Goal: Information Seeking & Learning: Learn about a topic

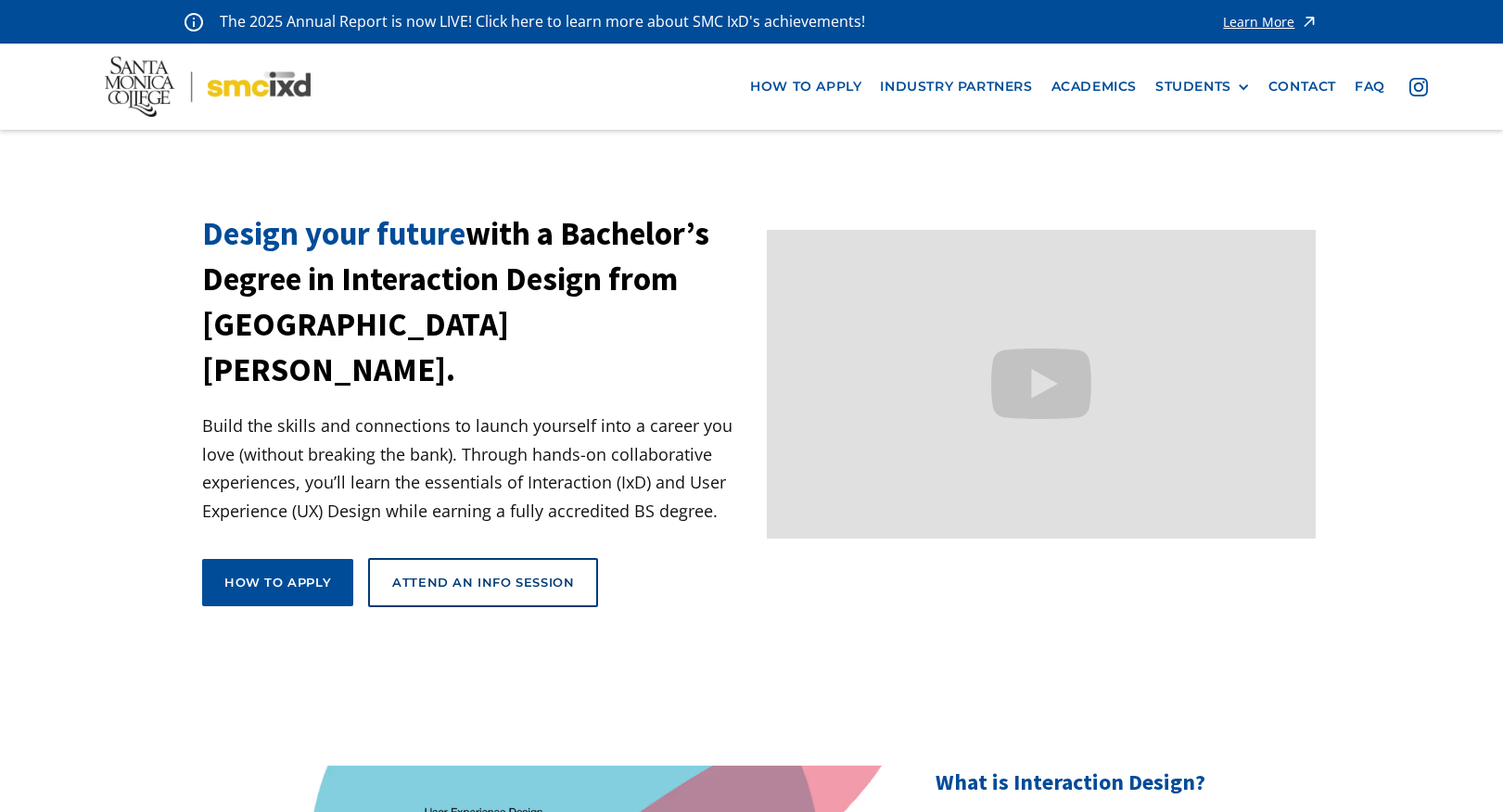
click at [83, 354] on section "Design your future with a Bachelor’s Degree in Interaction Design from Santa Mo…" at bounding box center [751, 440] width 1503 height 457
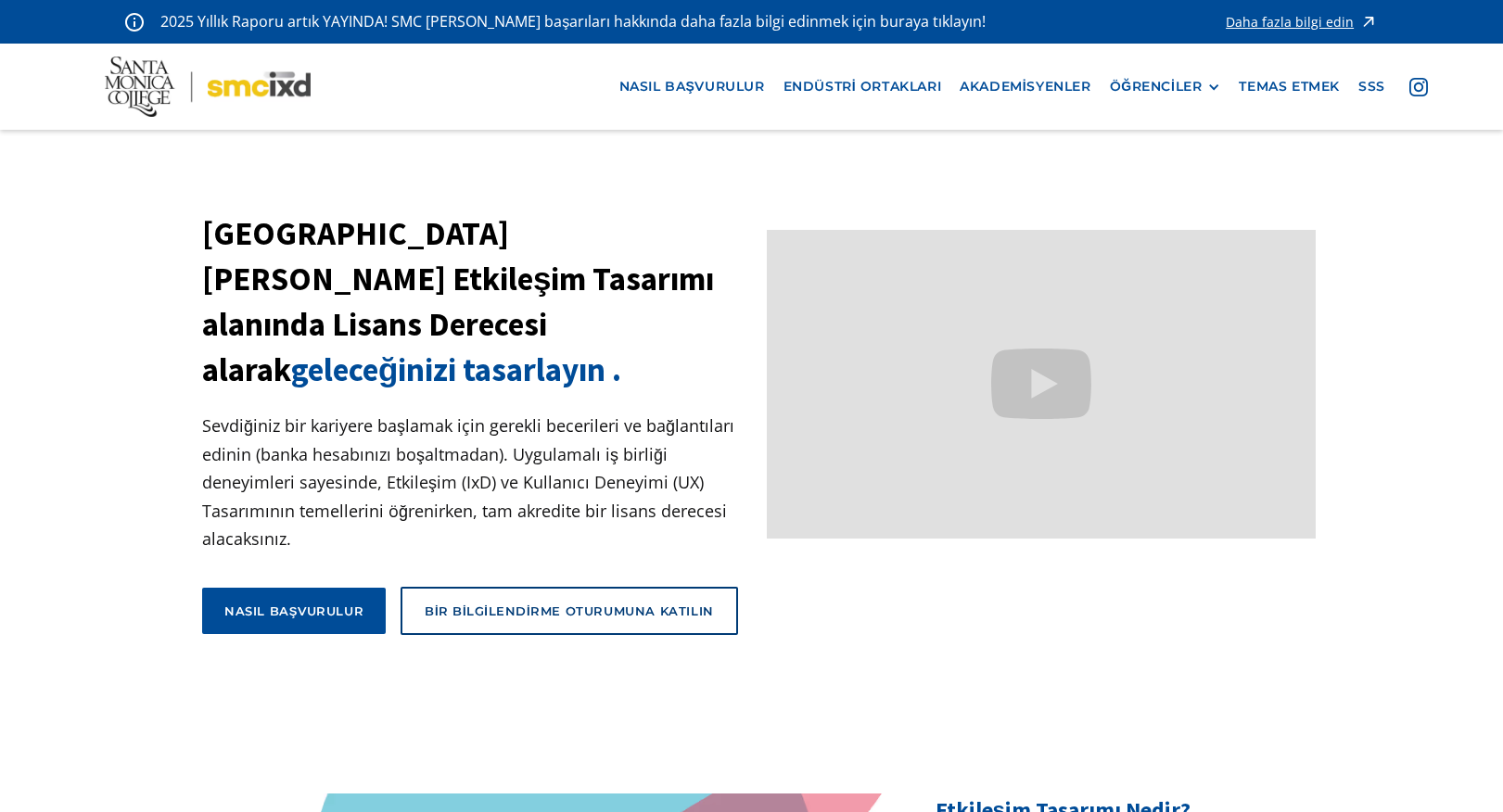
click at [47, 249] on section "Santa Monica College'dan Etkileşim Tasarımı alanında Lisans Derecesi alarak gel…" at bounding box center [751, 453] width 1503 height 485
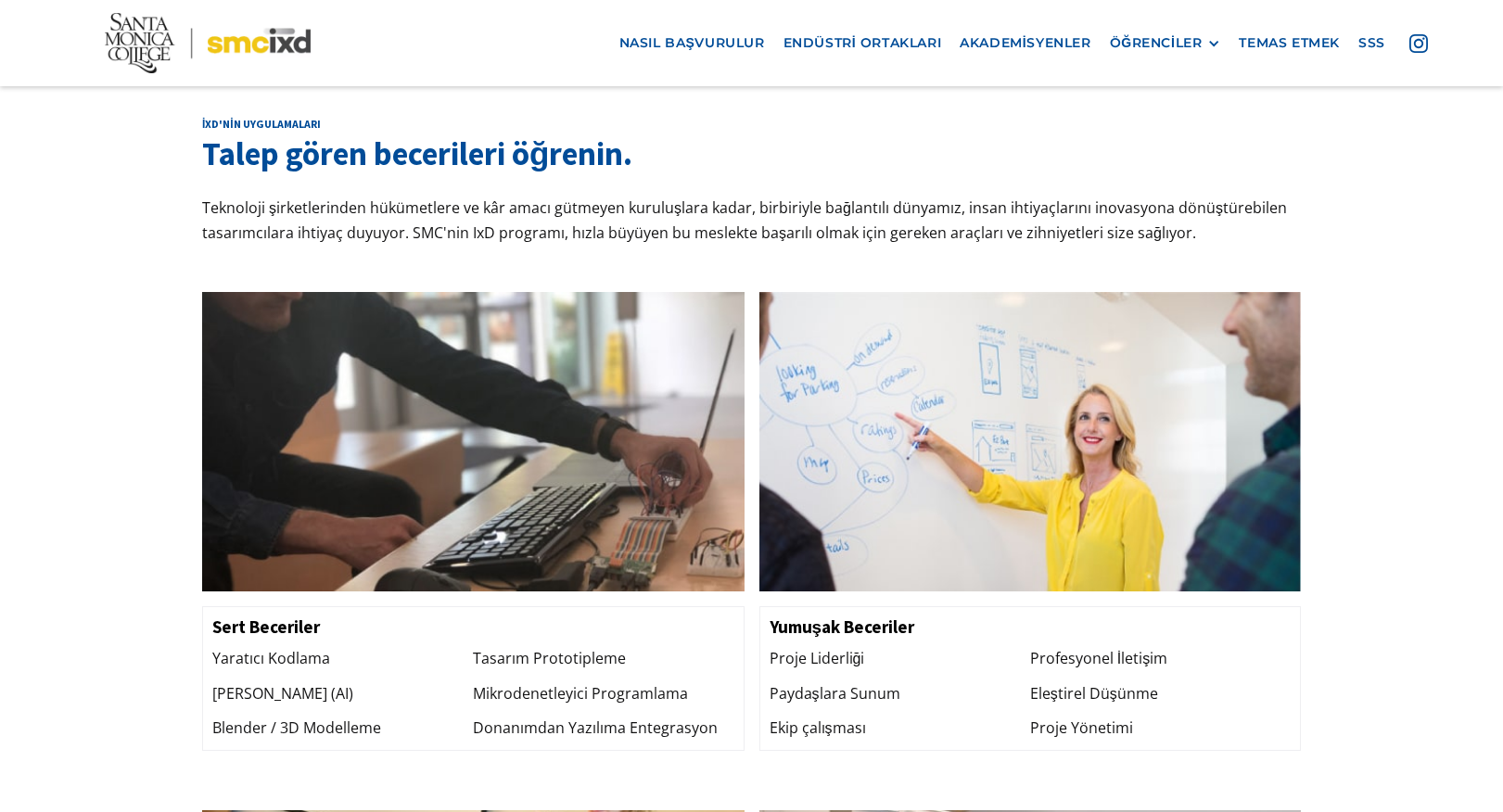
scroll to position [1762, 0]
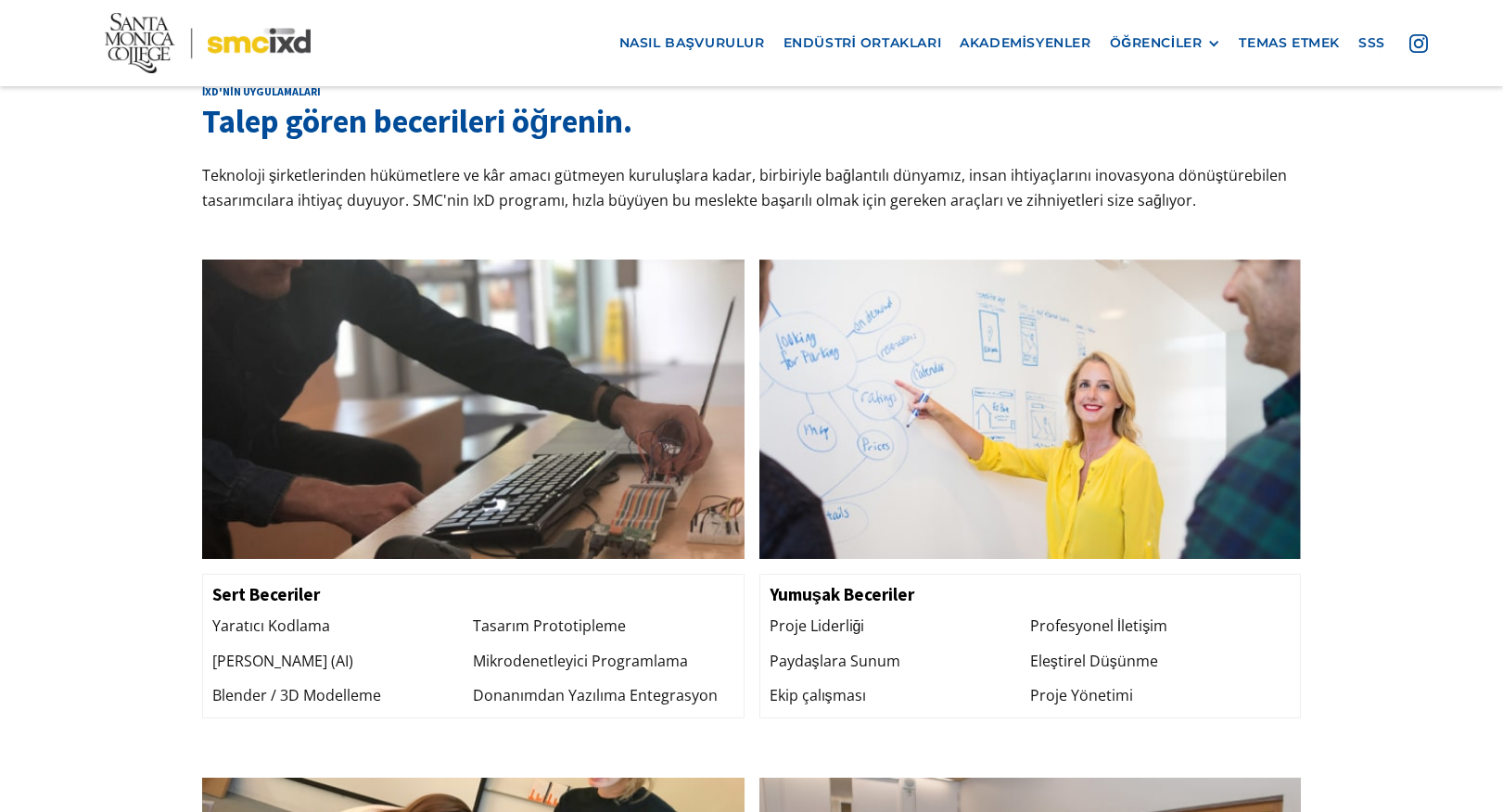
drag, startPoint x: 161, startPoint y: 604, endPoint x: 181, endPoint y: 573, distance: 36.9
click at [161, 603] on div "ixd'nin uygulamaları Talep gören becerileri öğrenin. Teknoloji şirketlerinden h…" at bounding box center [751, 697] width 1503 height 1412
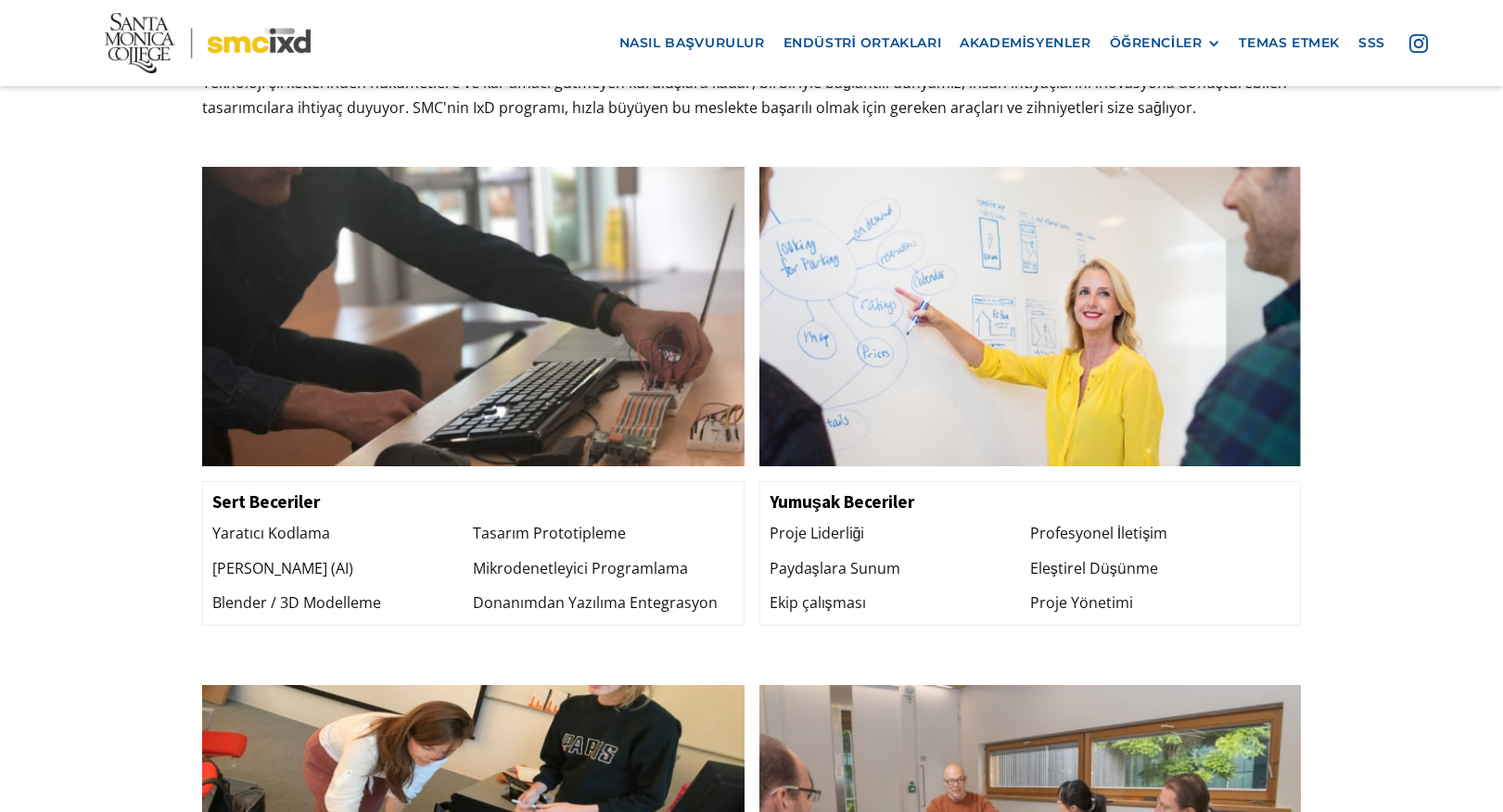
click at [579, 523] on font "Tasarım Prototipleme" at bounding box center [549, 533] width 153 height 20
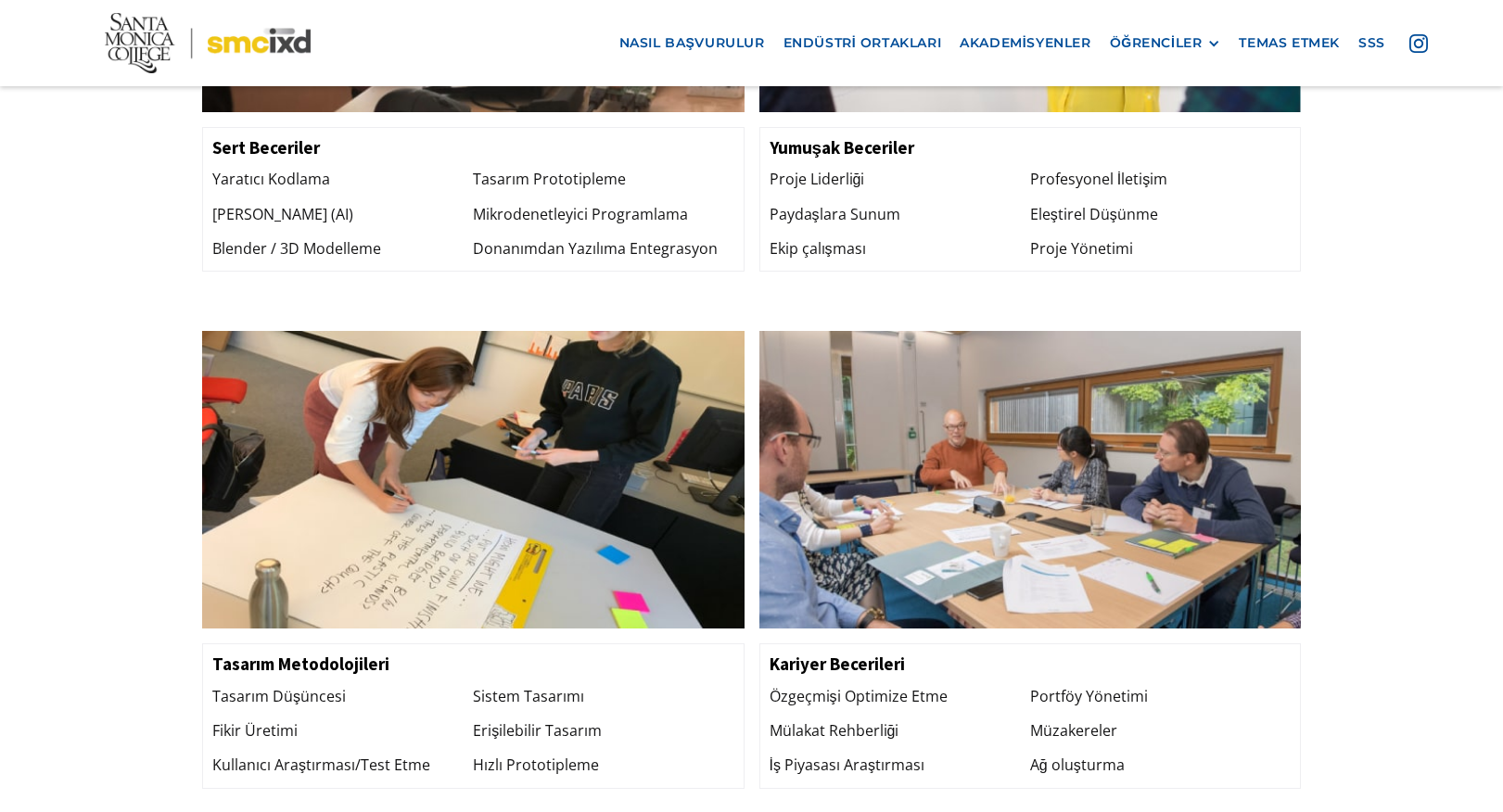
scroll to position [2226, 0]
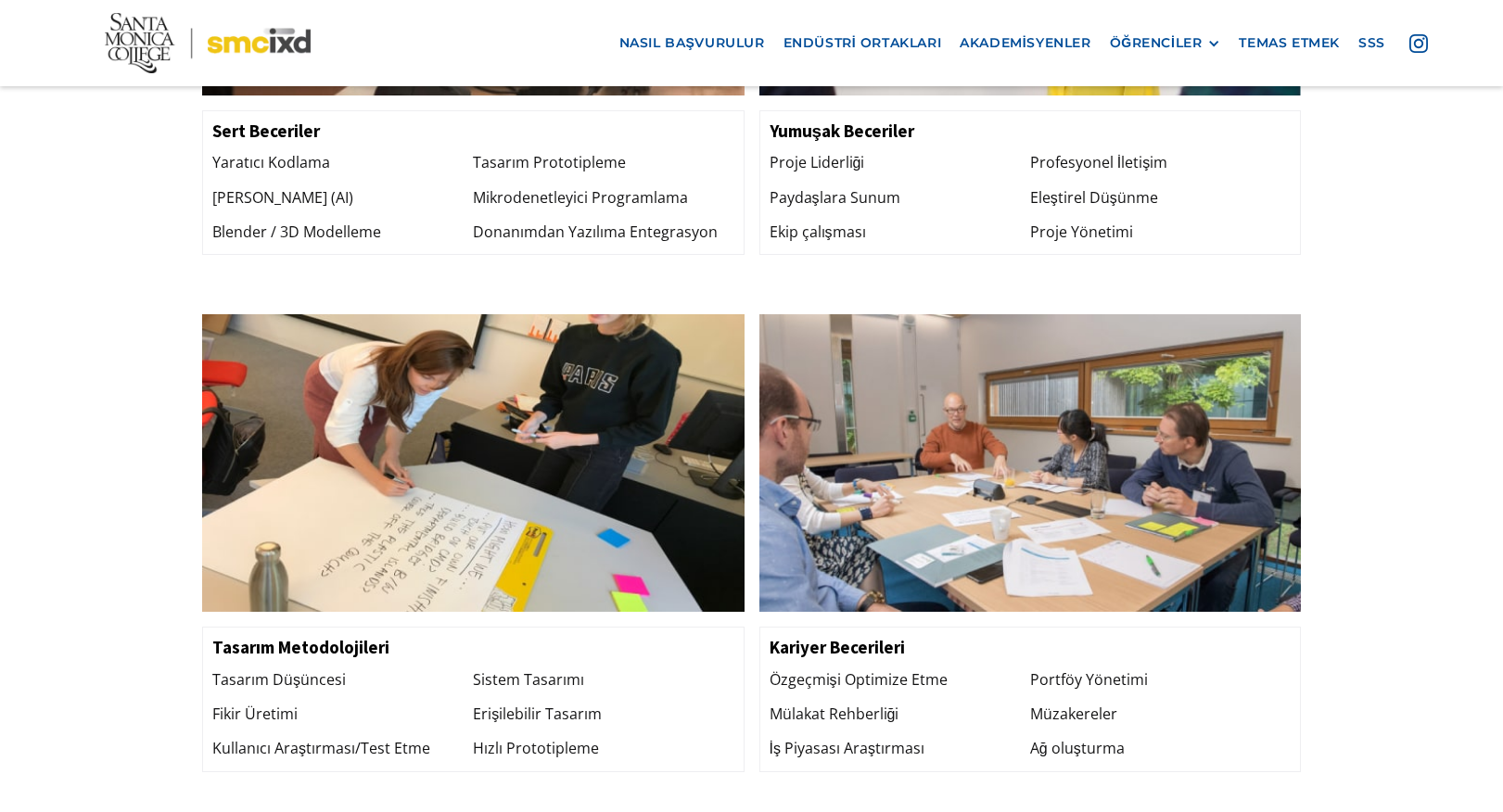
click at [170, 436] on div "ixd'nin uygulamaları Talep gören becerileri öğrenin. Teknoloji şirketlerinden h…" at bounding box center [751, 234] width 1503 height 1412
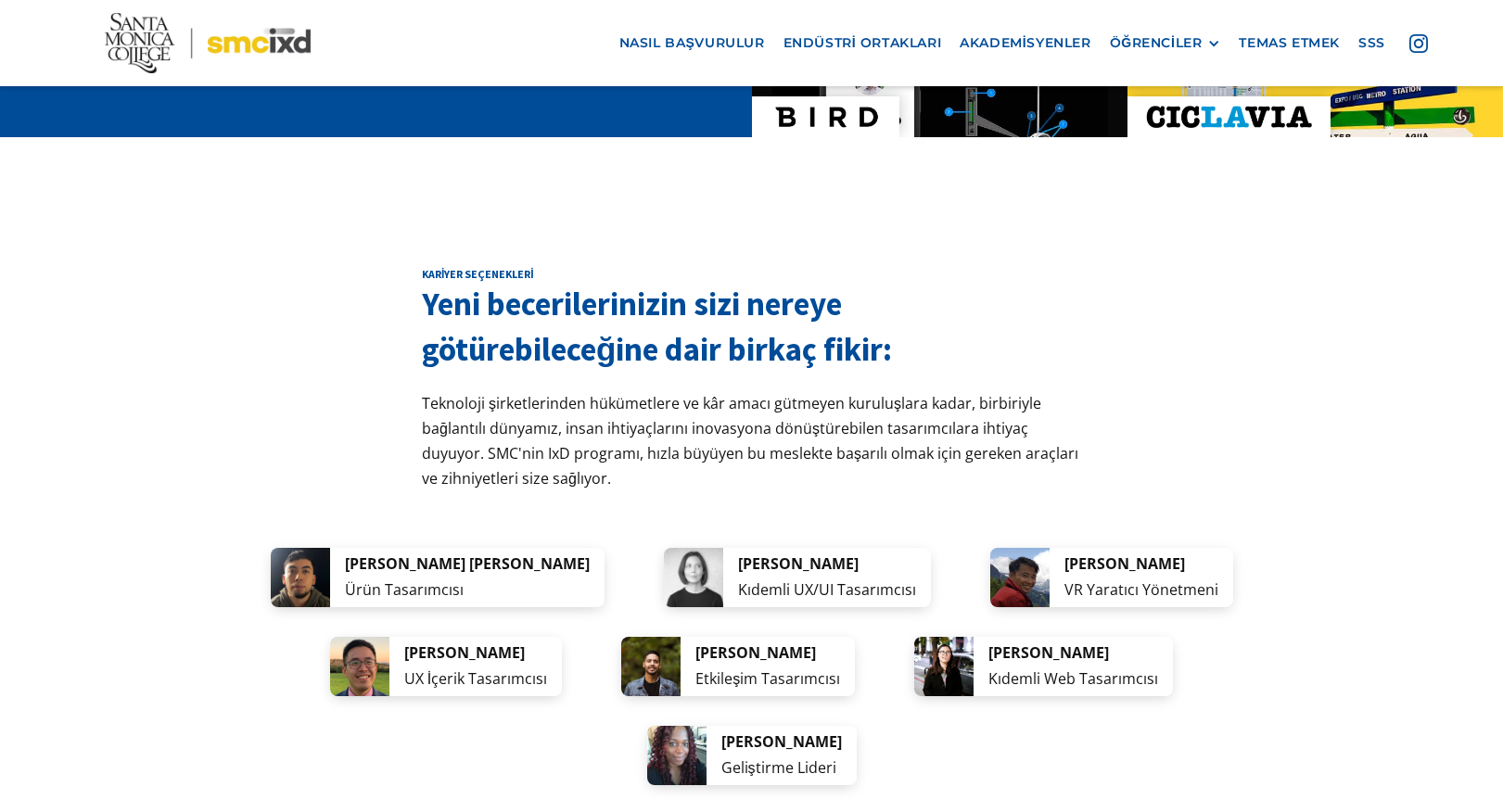
scroll to position [3524, 0]
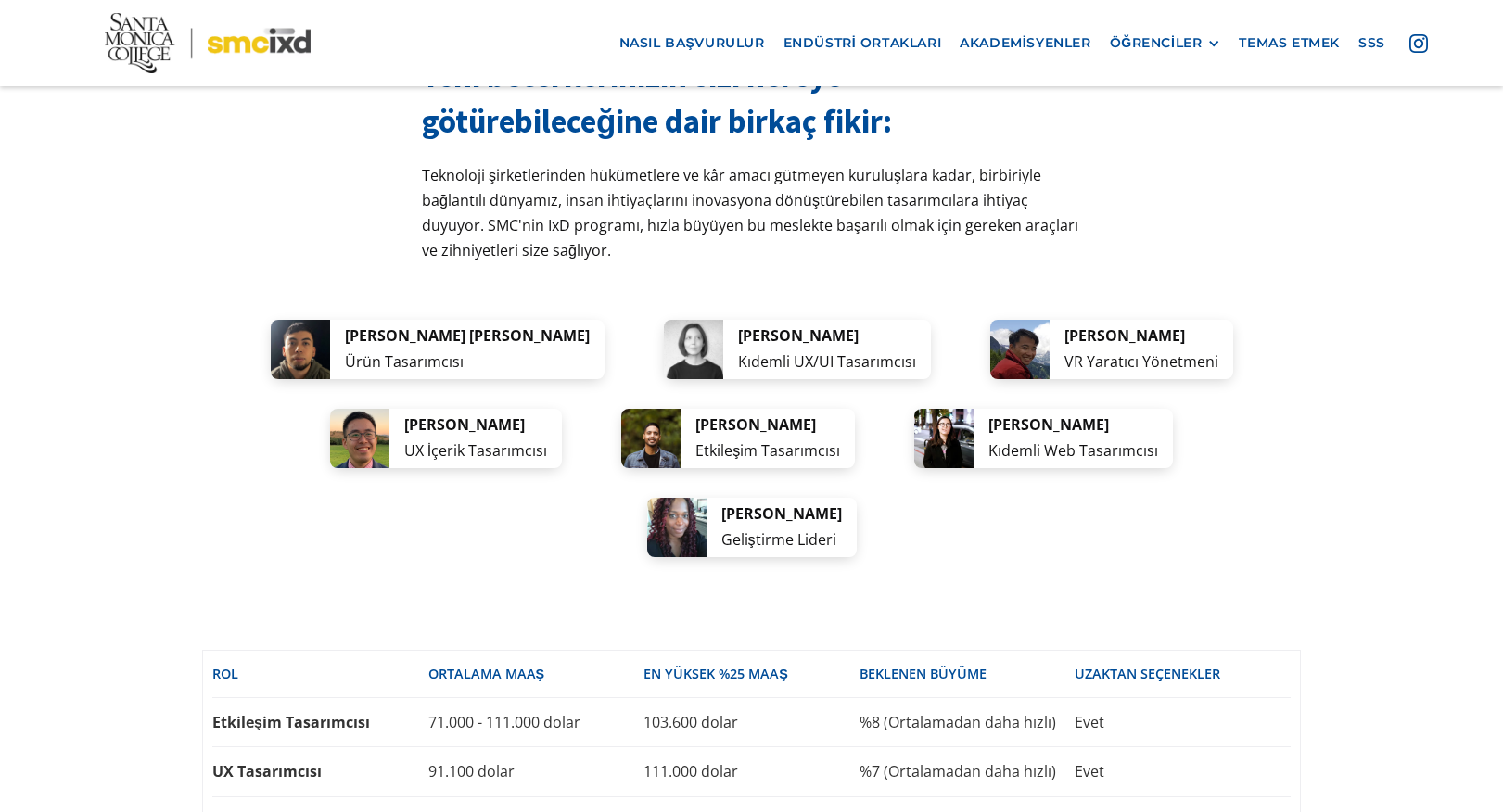
click at [158, 432] on div "kariyer seçenekleri Yeni becerilerinizin sizi nereye götürebileceğine dair birk…" at bounding box center [751, 527] width 1503 height 1236
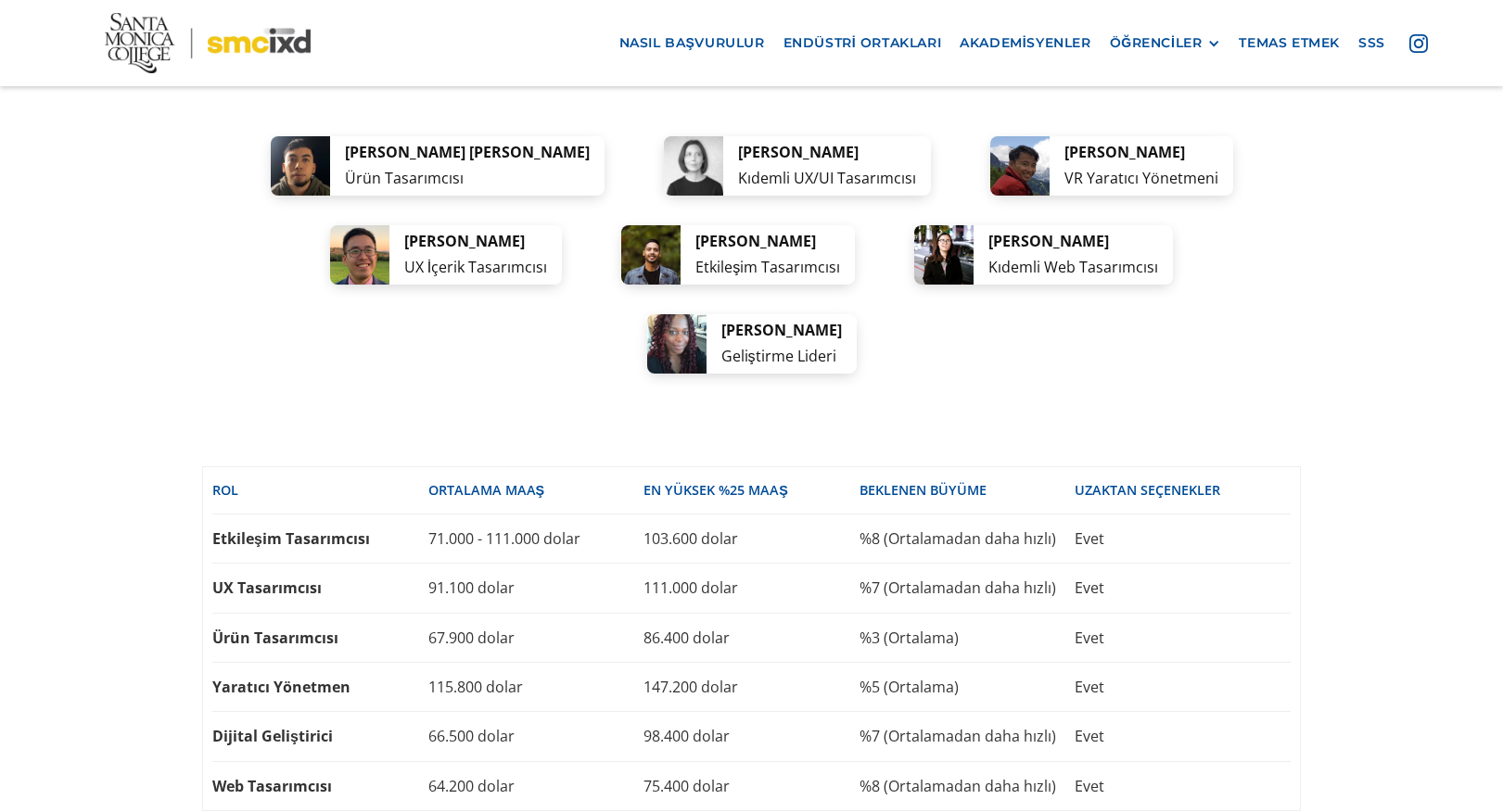
scroll to position [3895, 0]
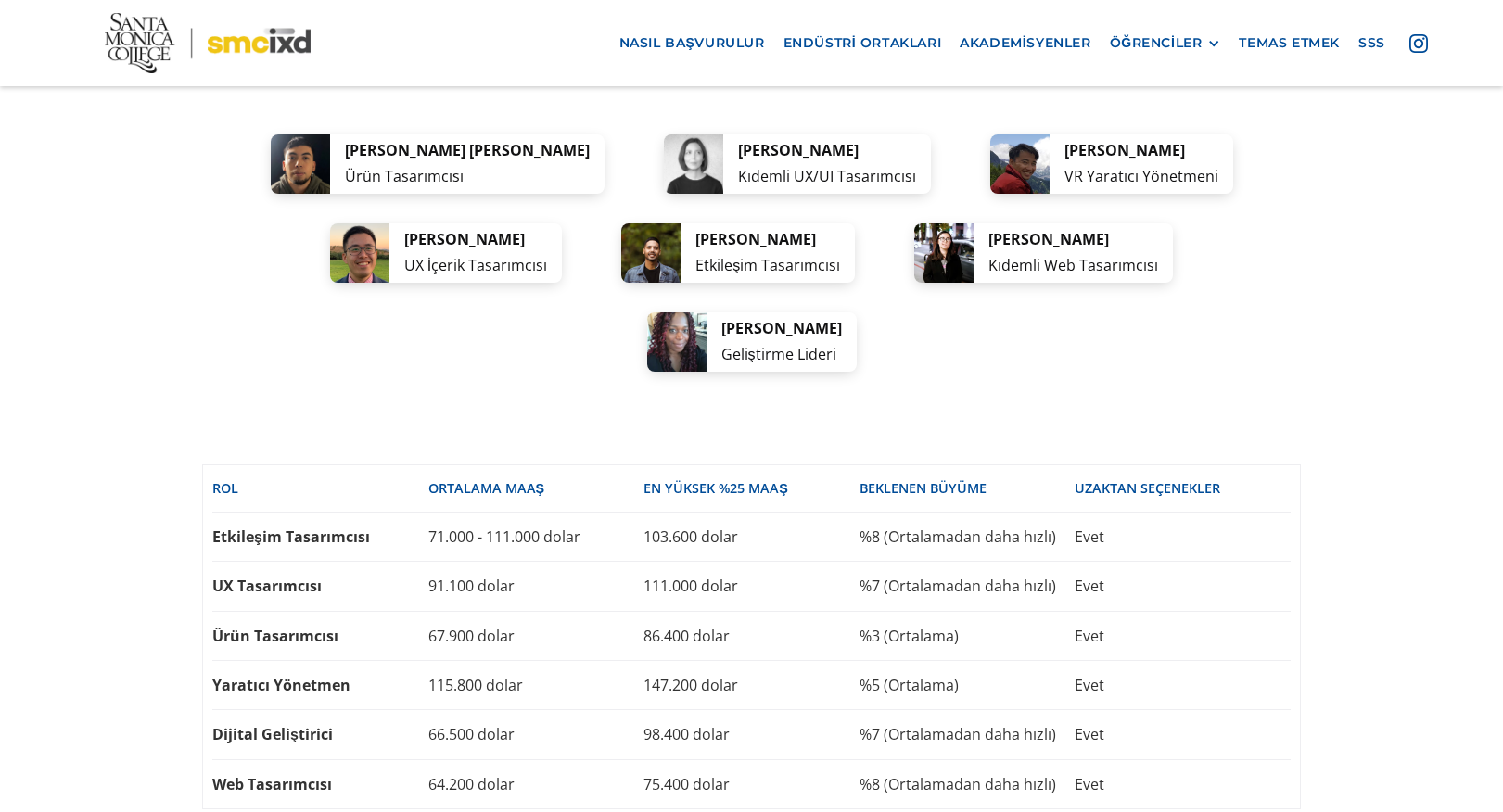
click at [165, 443] on div "kariyer seçenekleri Yeni becerilerinizin sizi nereye götürebileceğine dair birk…" at bounding box center [751, 342] width 1503 height 1236
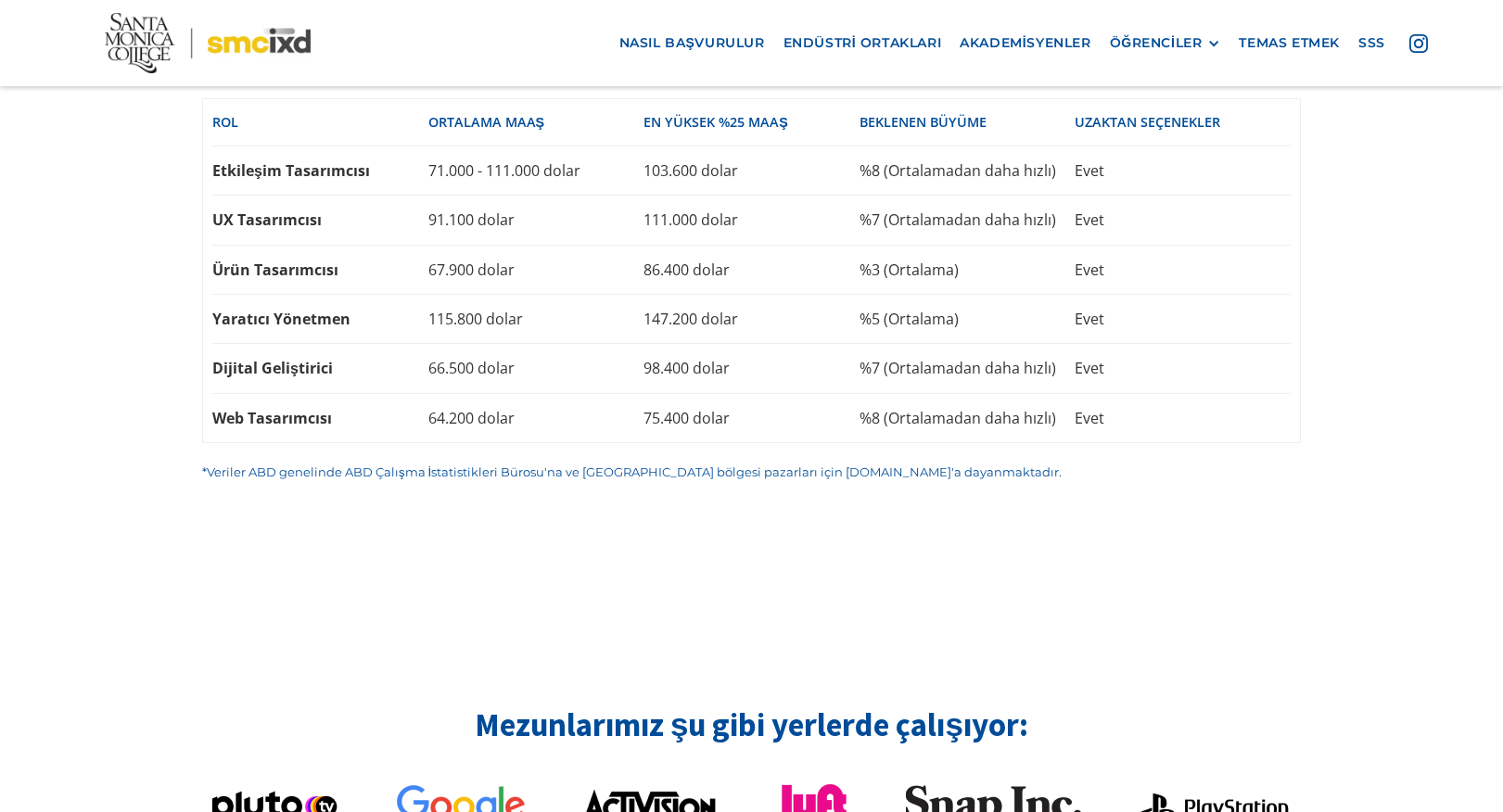
scroll to position [4544, 0]
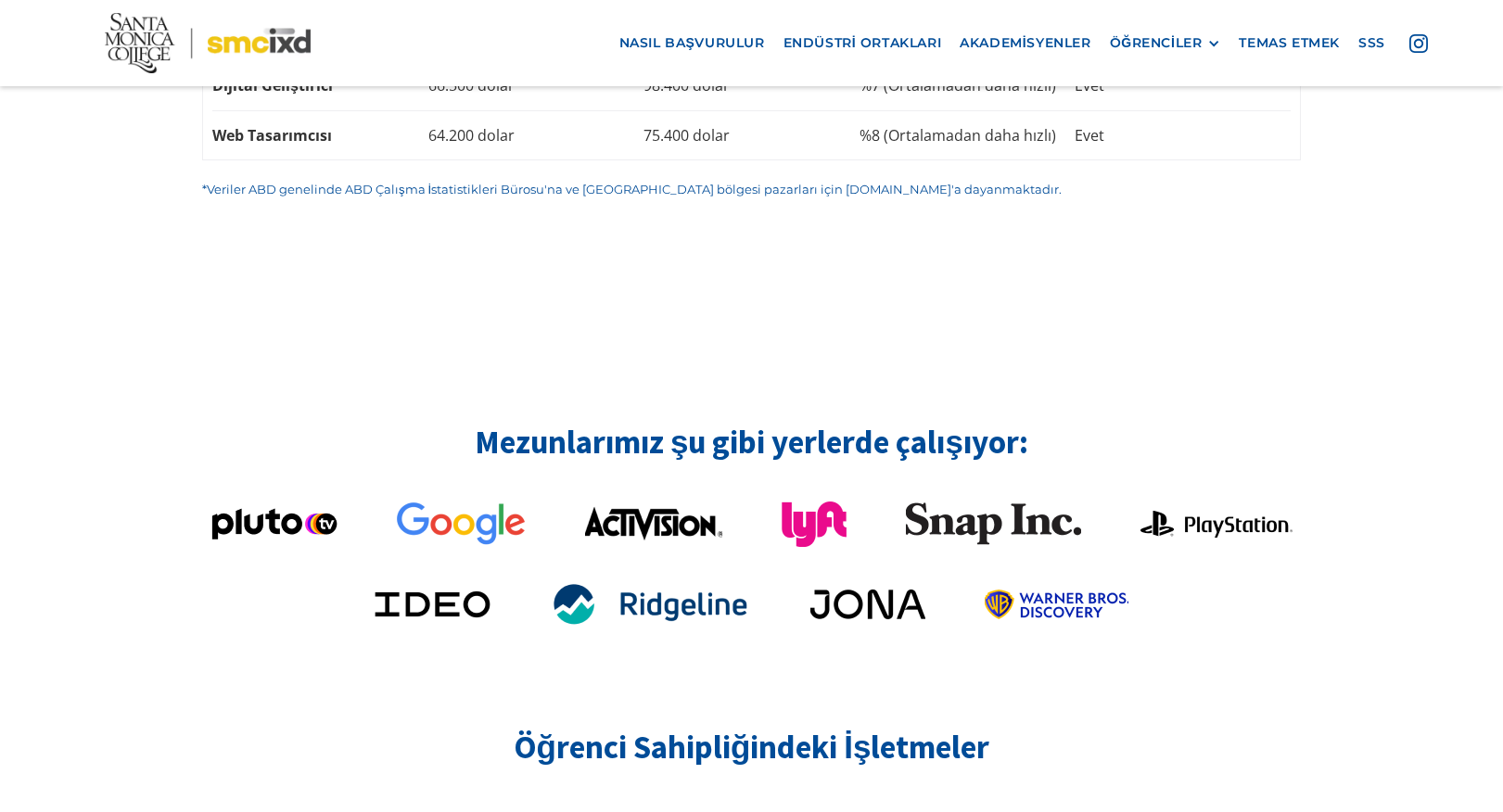
click at [141, 311] on div "Mezunlarımız şu gibi yerlerde çalışıyor: Öğrenci Sahipliğindeki İşletmeler" at bounding box center [751, 684] width 1503 height 746
click at [77, 311] on div "Mezunlarımız şu gibi yerlerde çalışıyor: Öğrenci Sahipliğindeki İşletmeler" at bounding box center [751, 684] width 1503 height 746
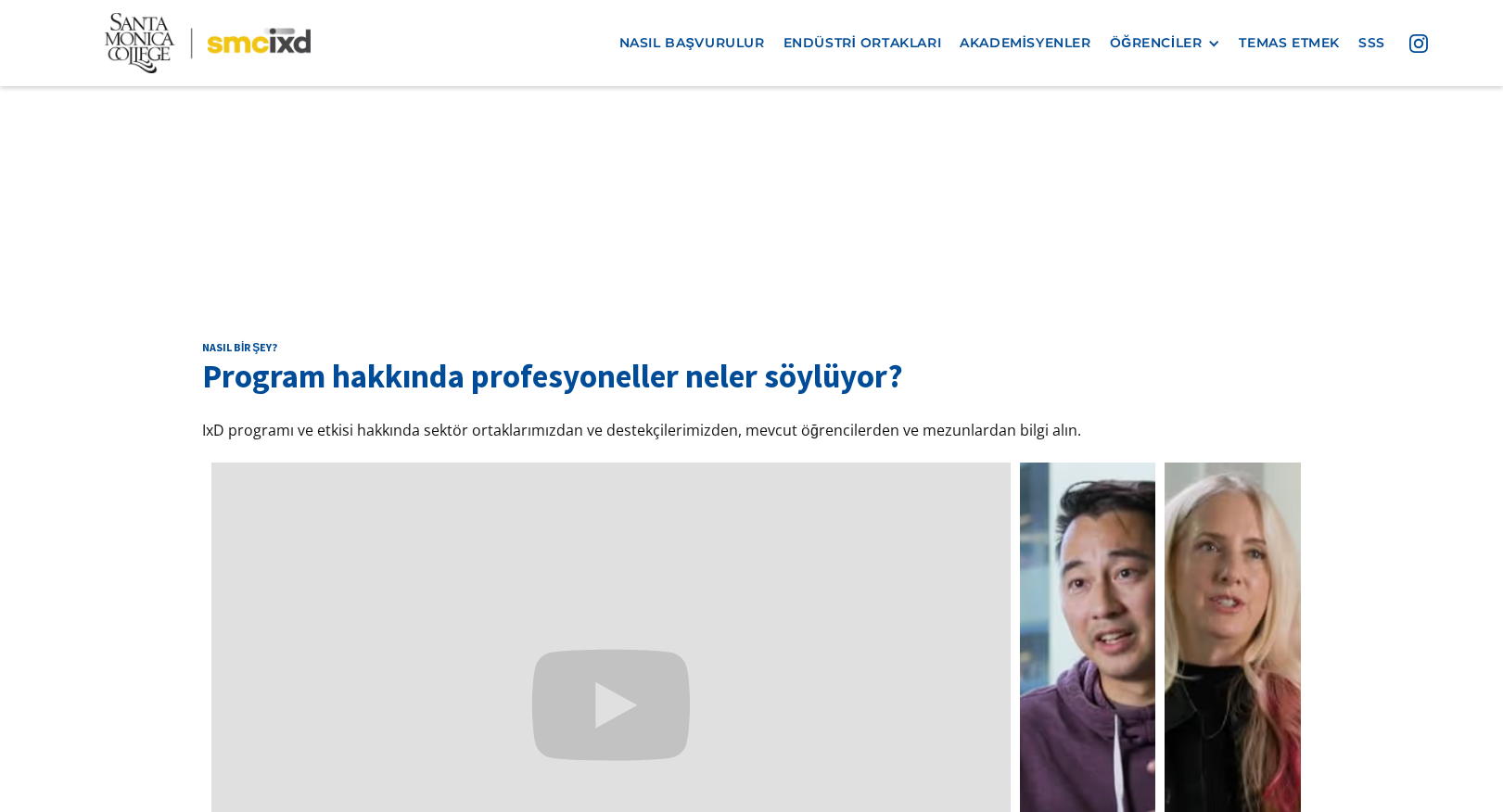
scroll to position [5379, 0]
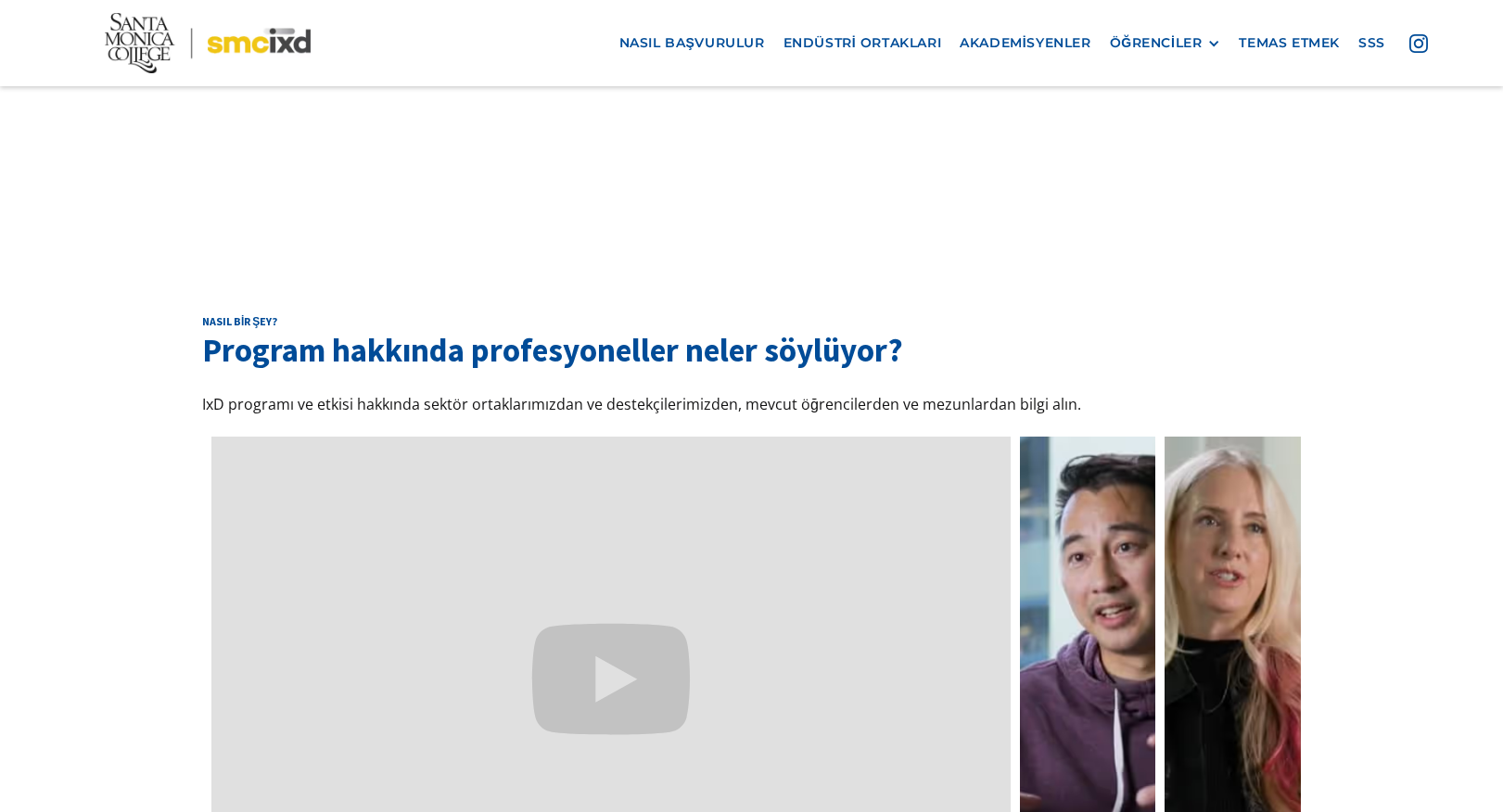
click at [77, 309] on div "Nasıl bir şey? Program hakkında profesyoneller neler söylüyor? IxD programı ve …" at bounding box center [751, 619] width 1503 height 795
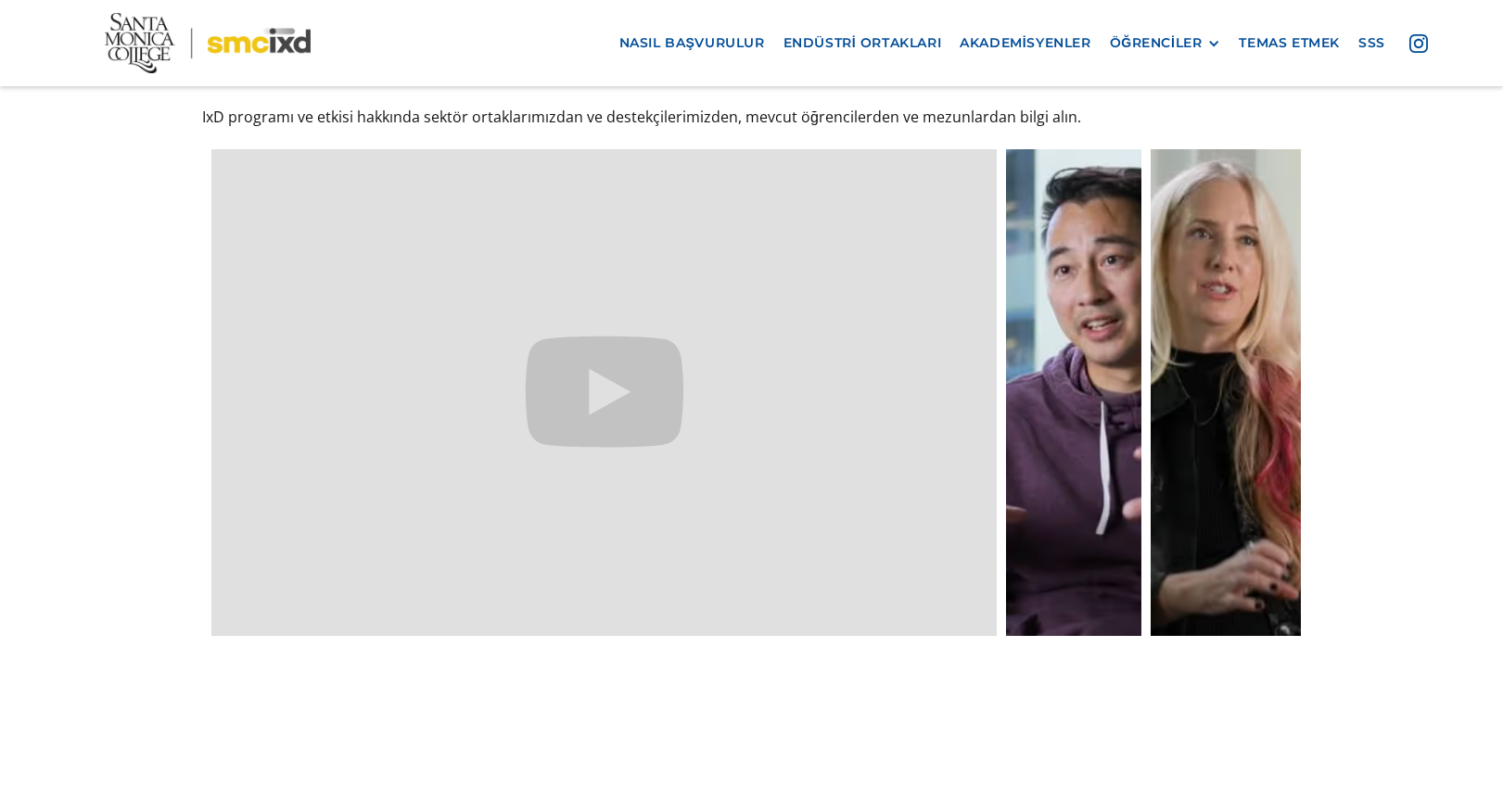
scroll to position [5935, 0]
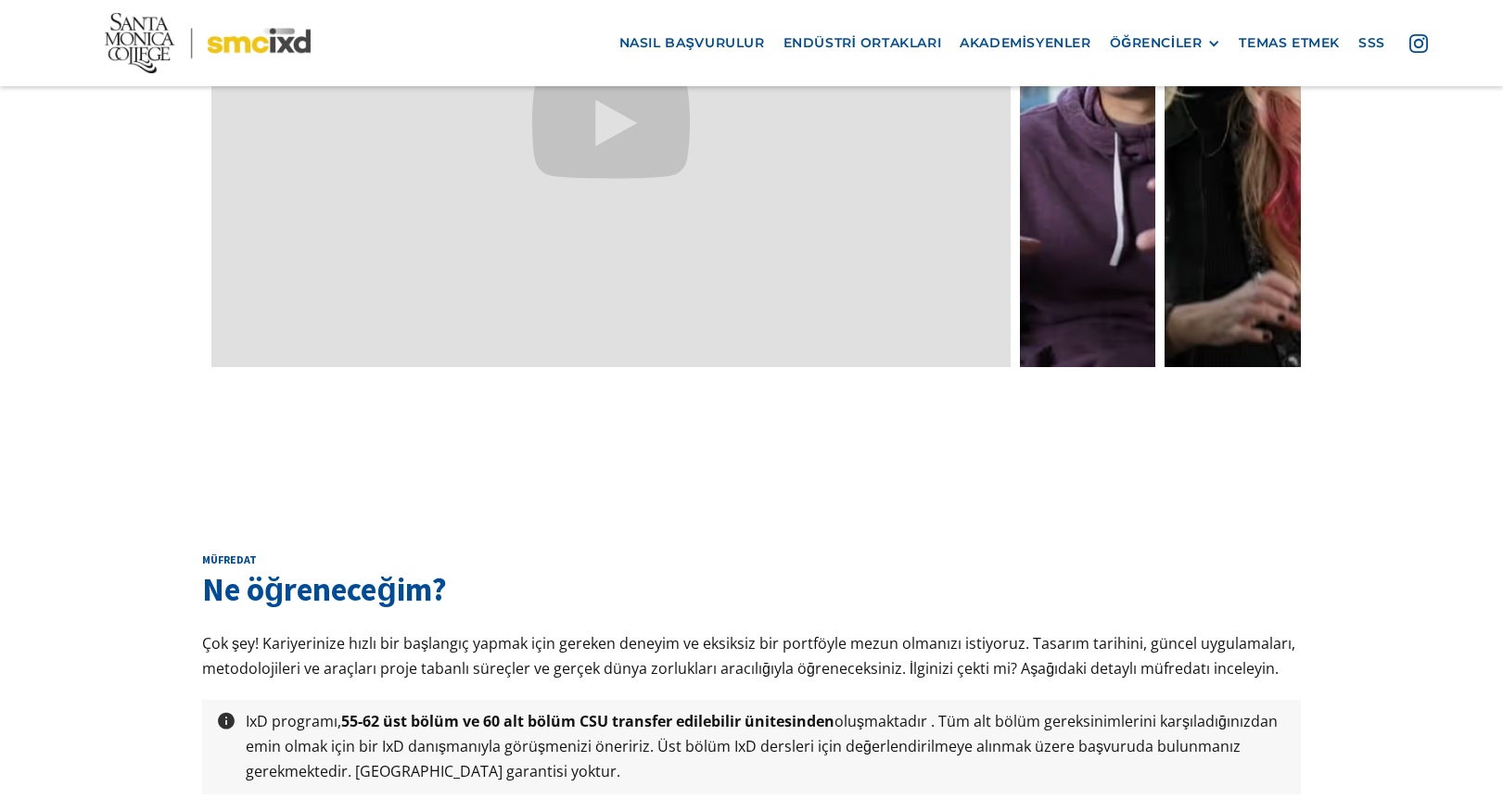
click at [1174, 553] on div "müfredat Ne öğreneceğim? Çok şey! Kariyerinize hızlı bir başlangıç ​​yapmak içi…" at bounding box center [752, 713] width 1099 height 322
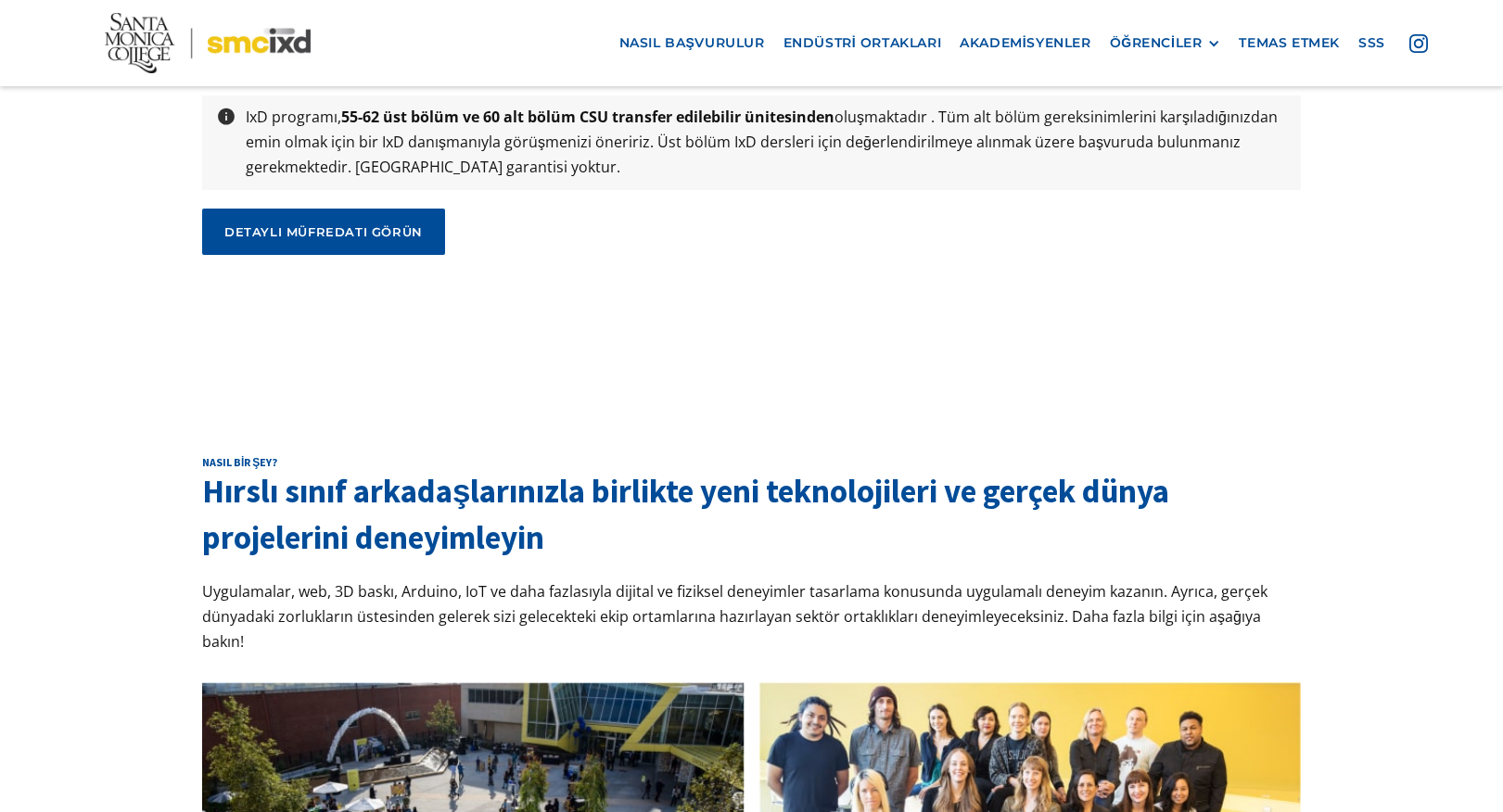
scroll to position [6584, 0]
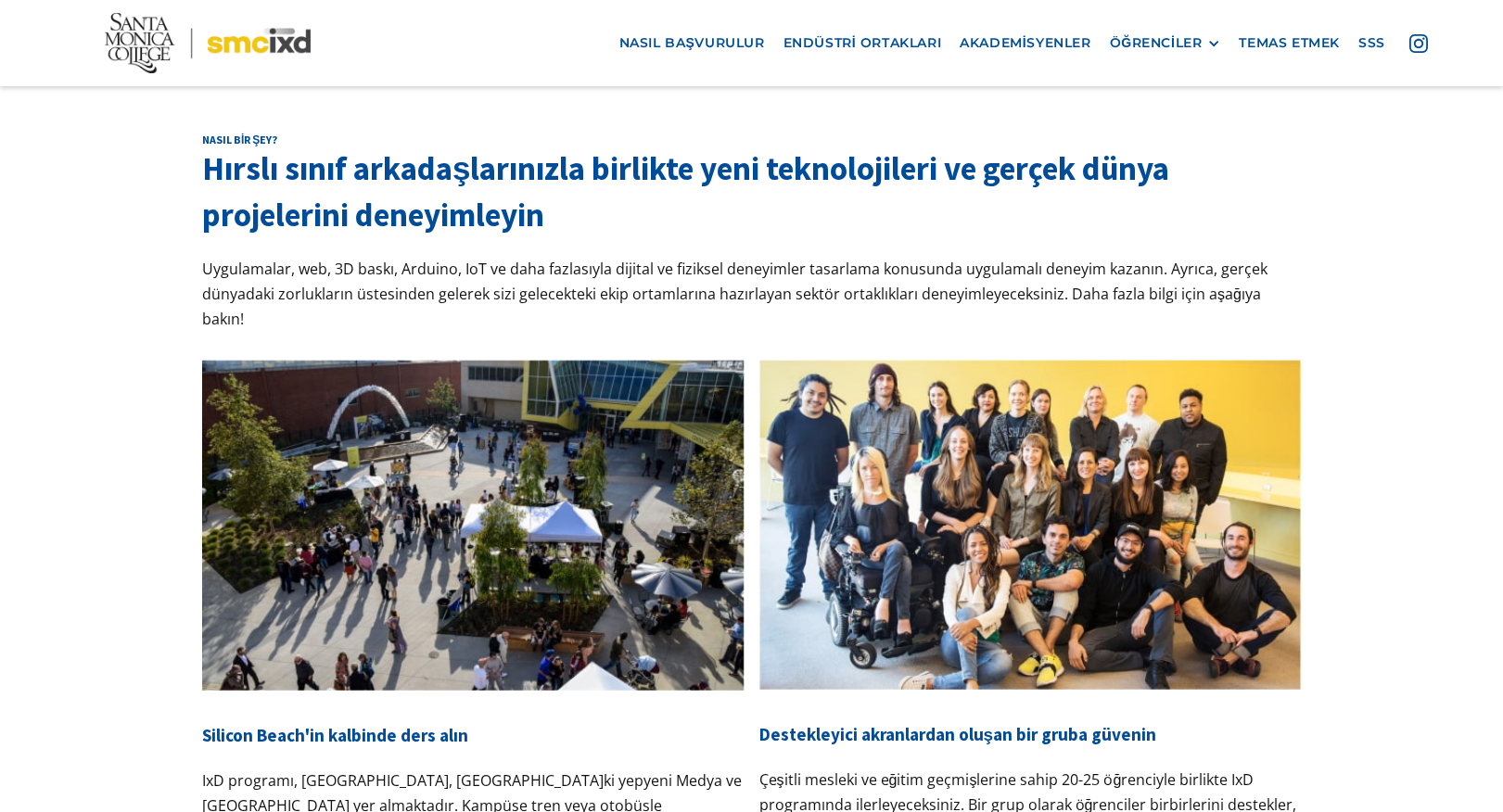
click at [102, 410] on div "Nasıl bir şey? Hırslı sınıf arkadaşlarınızla birlikte yeni teknolojileri ve ger…" at bounding box center [751, 579] width 1503 height 1080
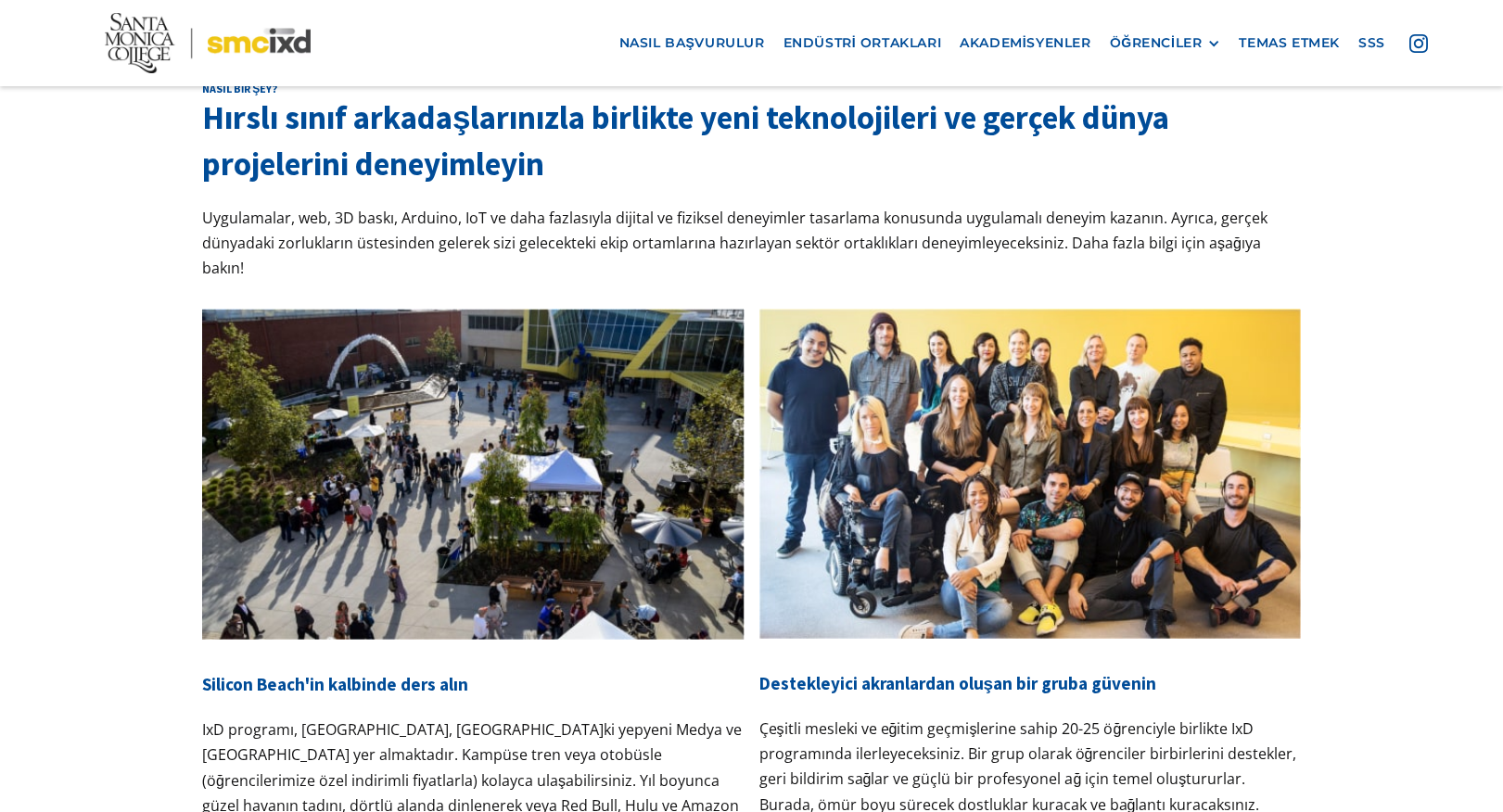
scroll to position [6955, 0]
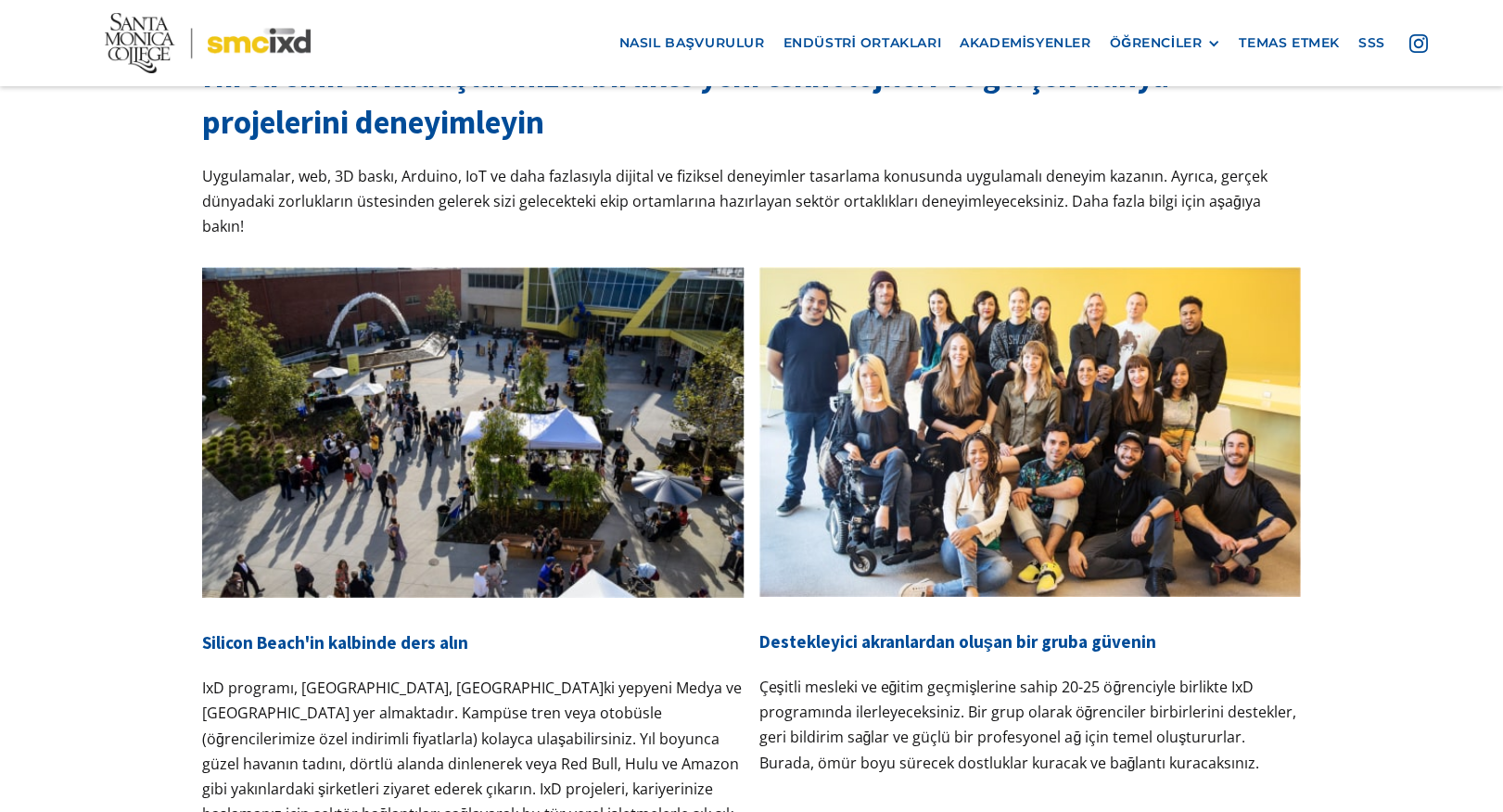
click at [1266, 632] on div "Destekleyici akranlardan oluşan bir gruba güvenin Çeşitli mesleki ve eğitim geç…" at bounding box center [1031, 696] width 543 height 198
click at [1265, 628] on div "Destekleyici akranlardan oluşan bir gruba güvenin Çeşitli mesleki ve eğitim geç…" at bounding box center [1031, 696] width 543 height 198
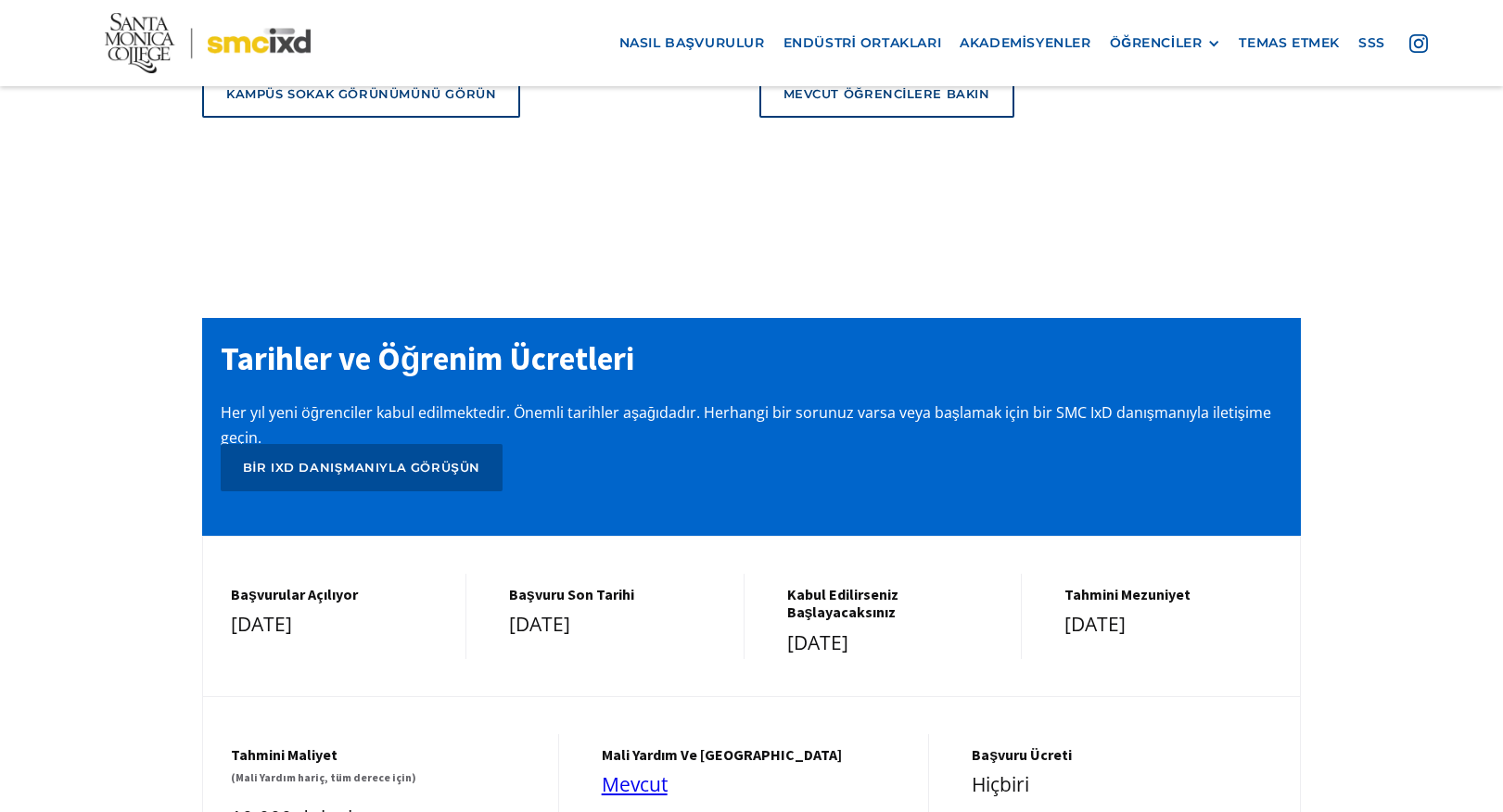
scroll to position [7791, 0]
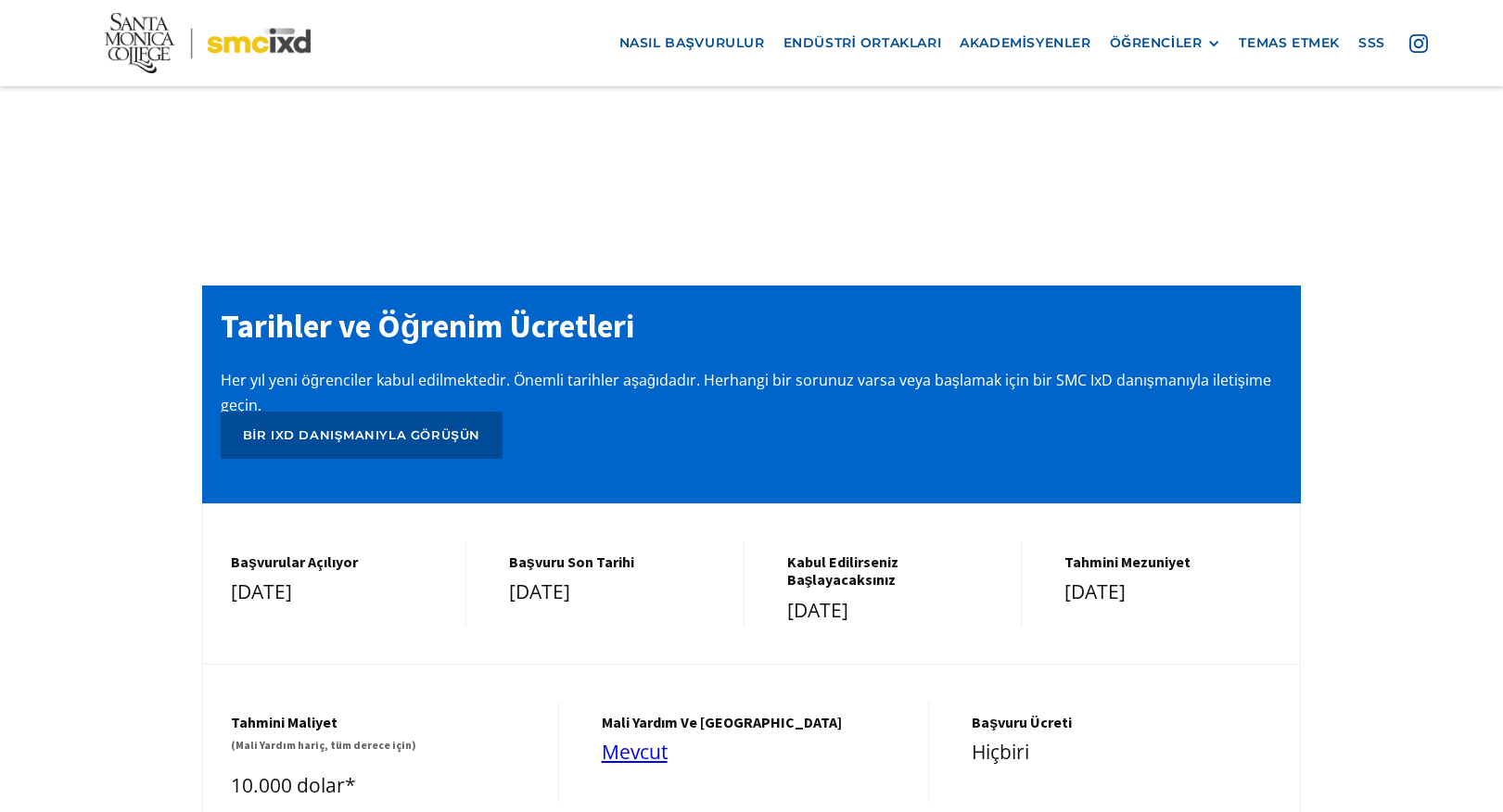
click at [1344, 564] on div "Tarihler ve Öğrenim Ücretleri Her yıl yeni öğrenciler kabul edilmektedir. Öneml…" at bounding box center [751, 577] width 1503 height 767
click at [305, 412] on link "Bir IxD danışmanıyla görüşün" at bounding box center [361, 435] width 282 height 47
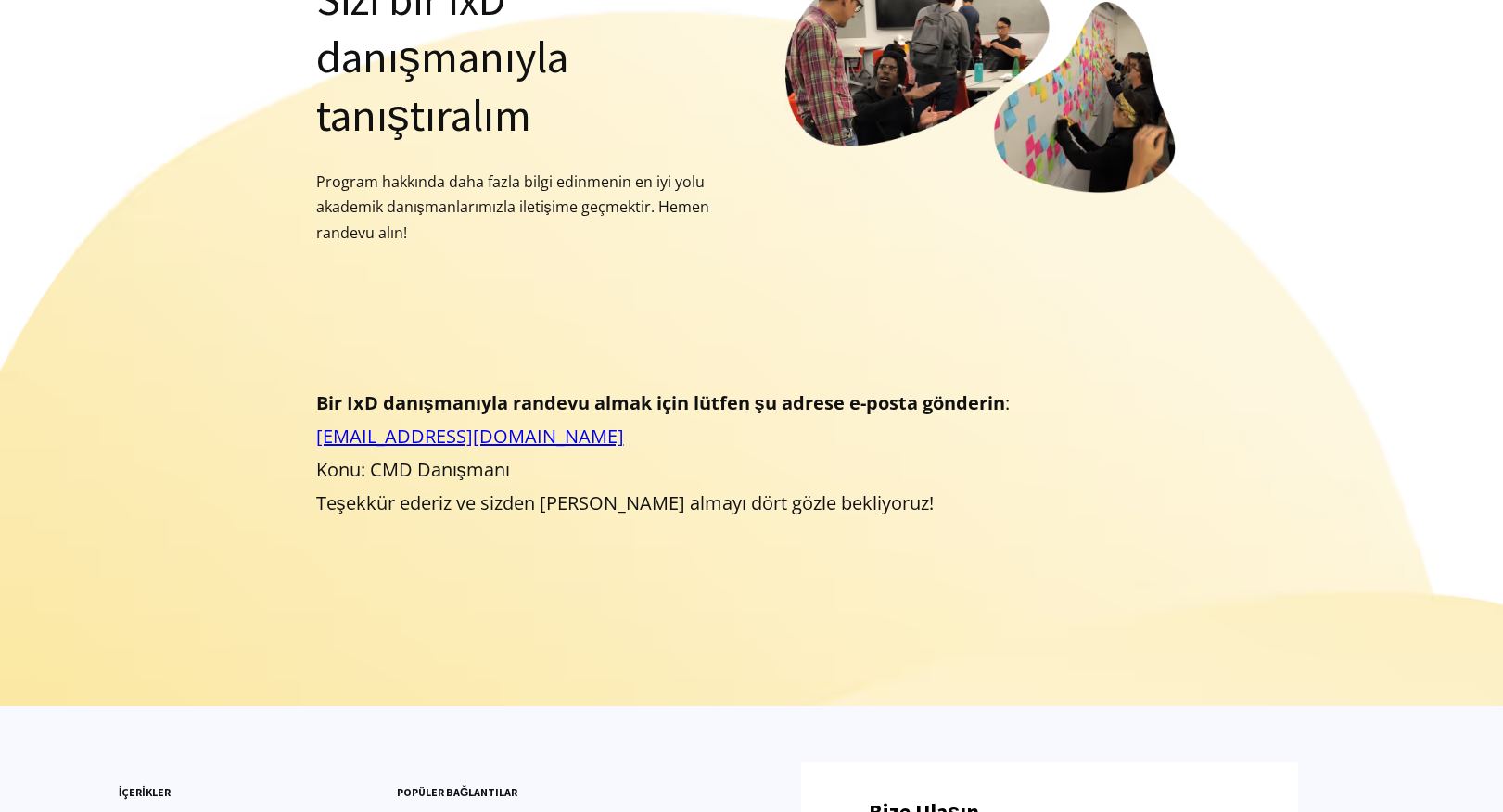
scroll to position [371, 0]
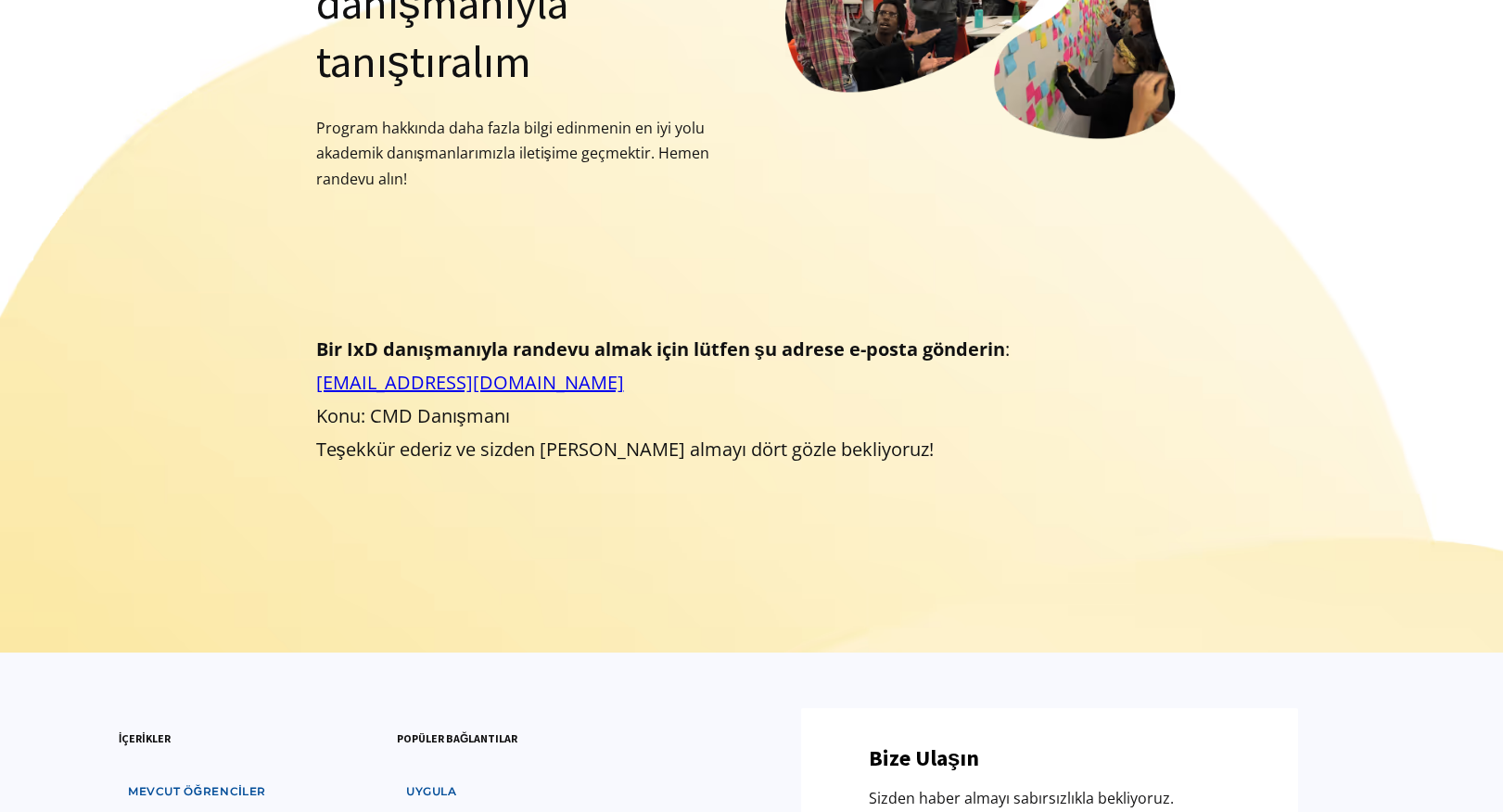
click at [693, 349] on font "Bir IxD danışmanıyla randevu almak için lütfen şu adrese e-posta gönderin" at bounding box center [660, 349] width 689 height 25
click at [705, 427] on p "Bir IxD danışmanıyla randevu almak için lütfen şu adrese e-posta gönderin : cou…" at bounding box center [752, 400] width 872 height 134
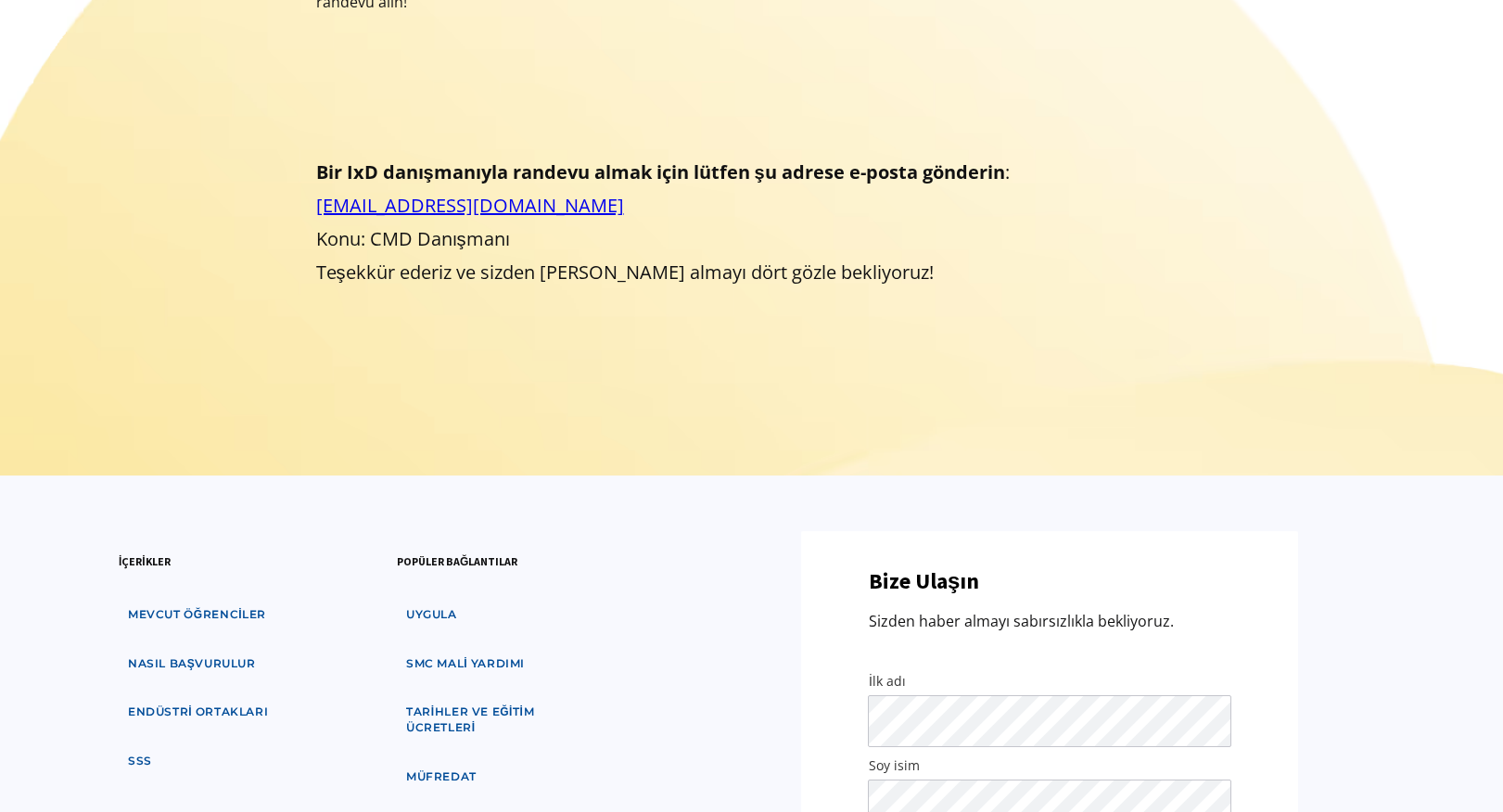
scroll to position [278, 0]
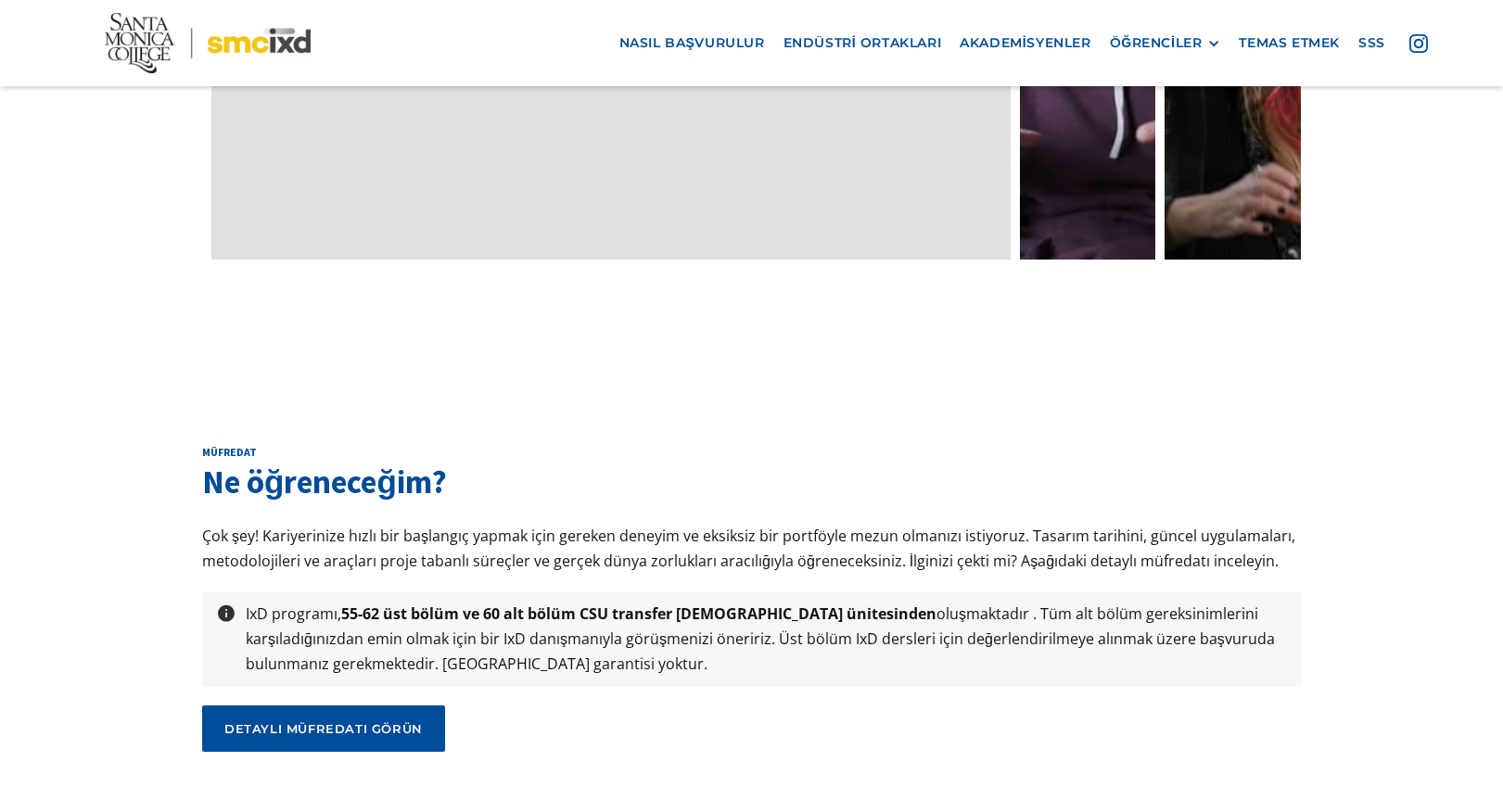
scroll to position [6199, 0]
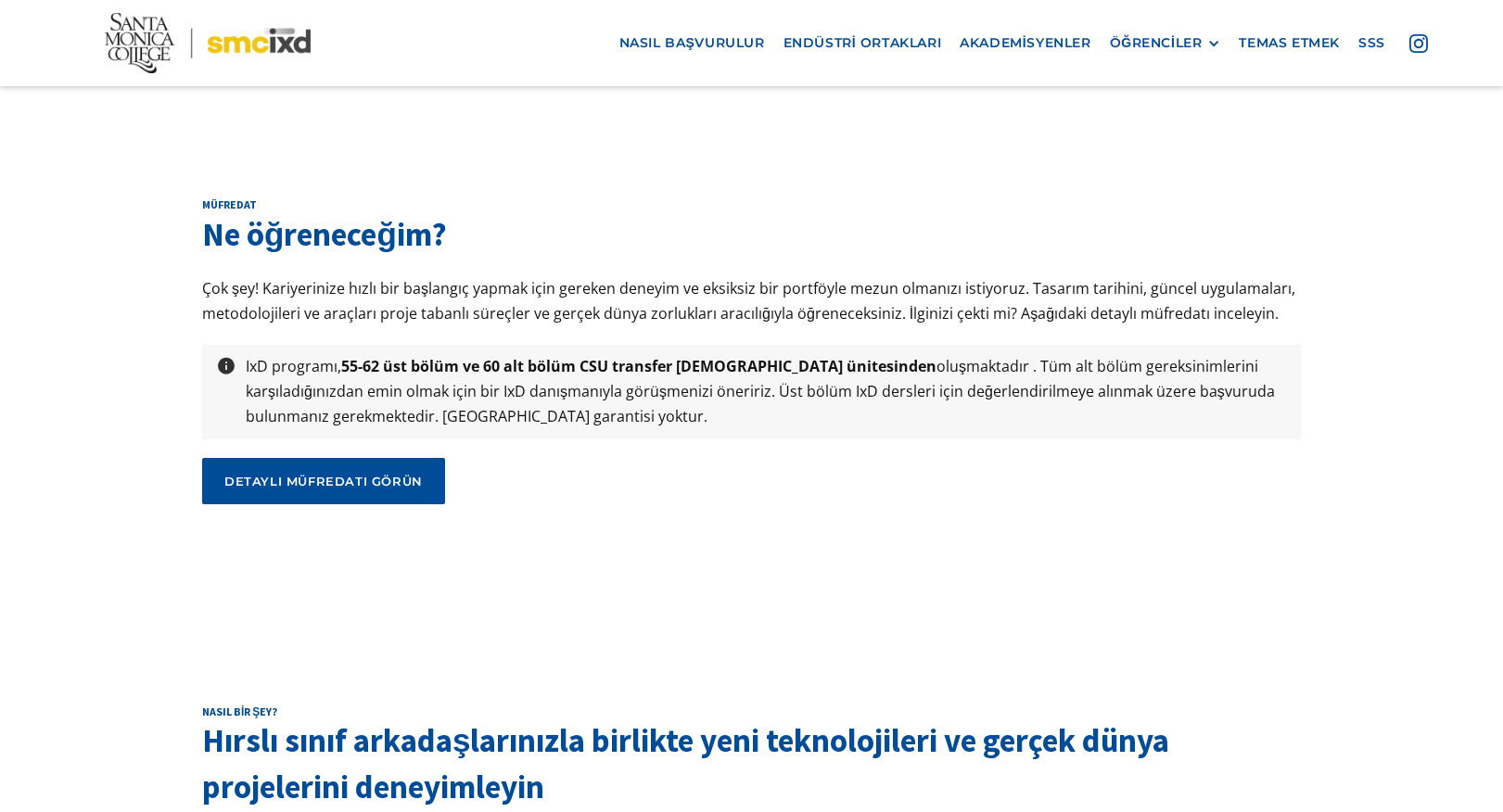
scroll to position [6292, 0]
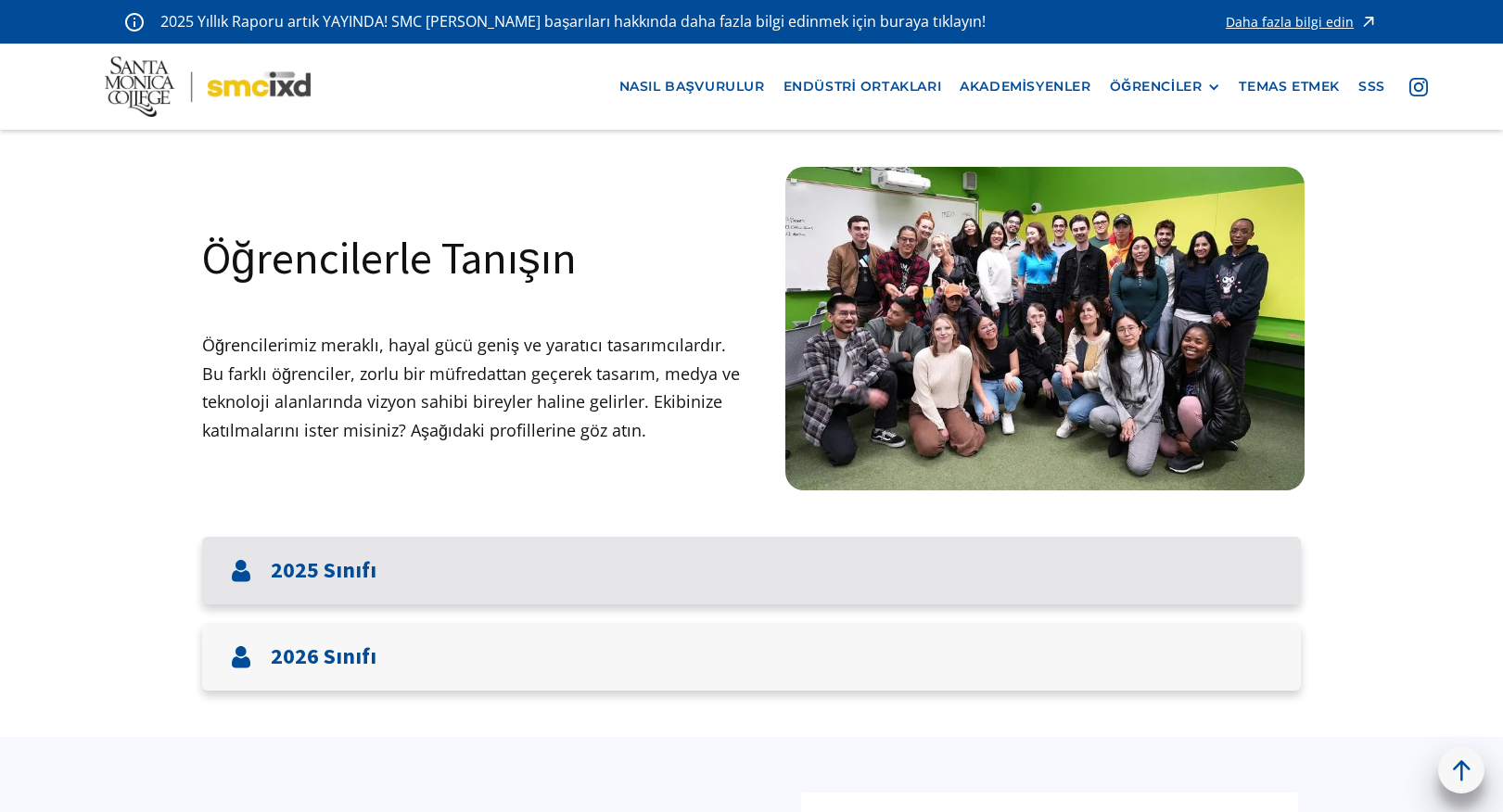
click at [338, 577] on font "2025 Sınıfı" at bounding box center [323, 570] width 106 height 29
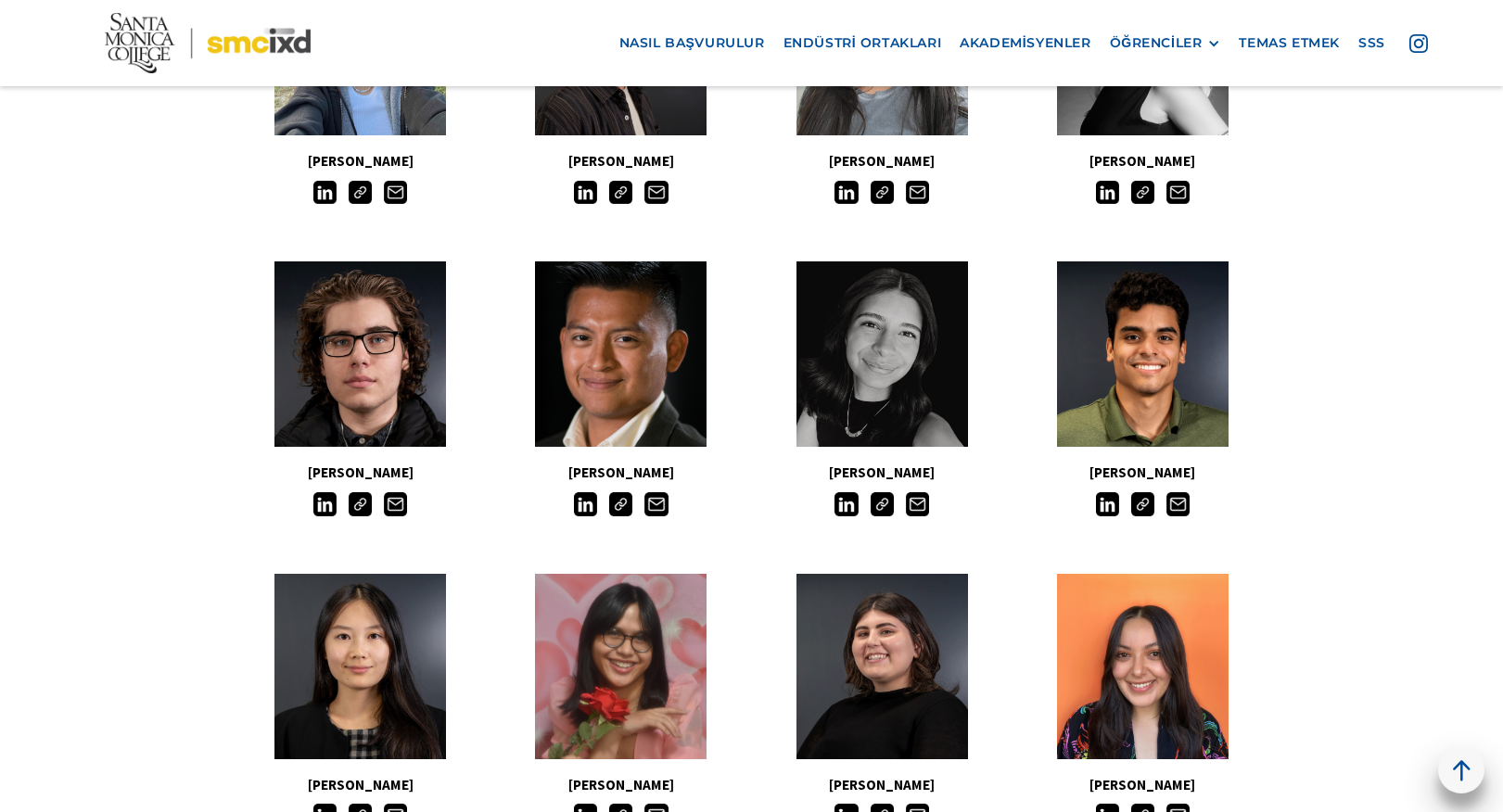
scroll to position [742, 0]
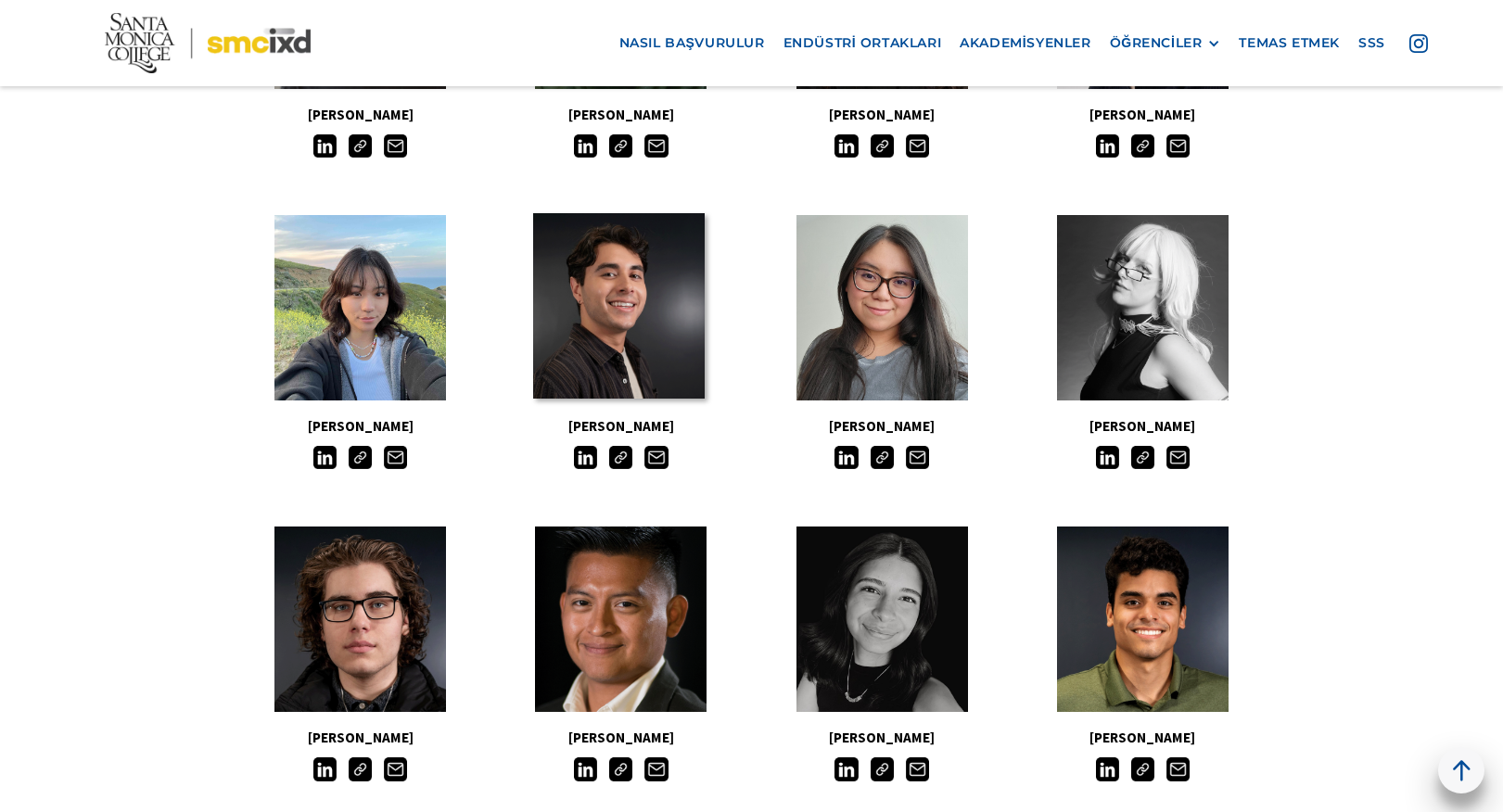
click at [616, 286] on link at bounding box center [618, 305] width 172 height 185
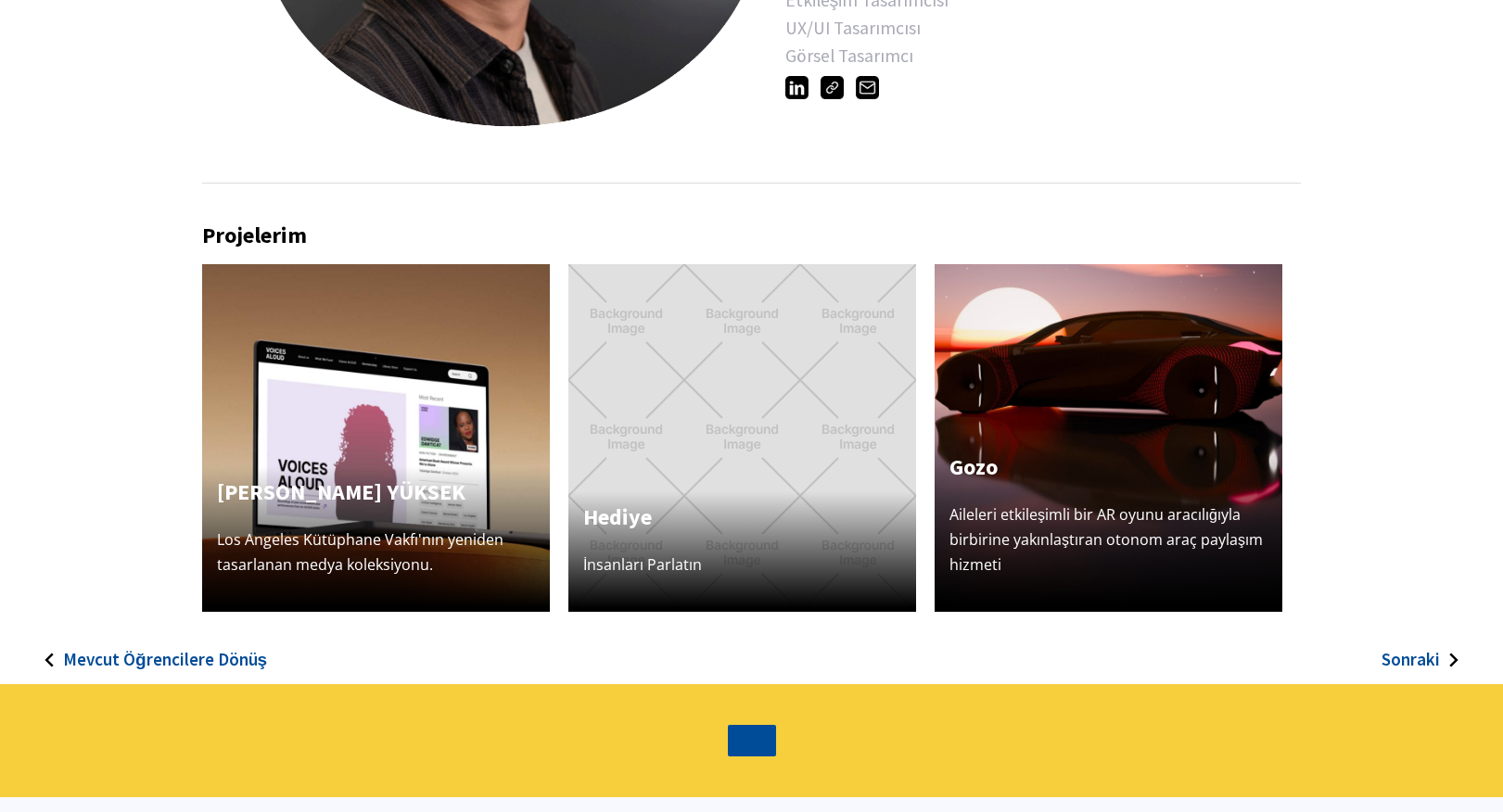
scroll to position [464, 0]
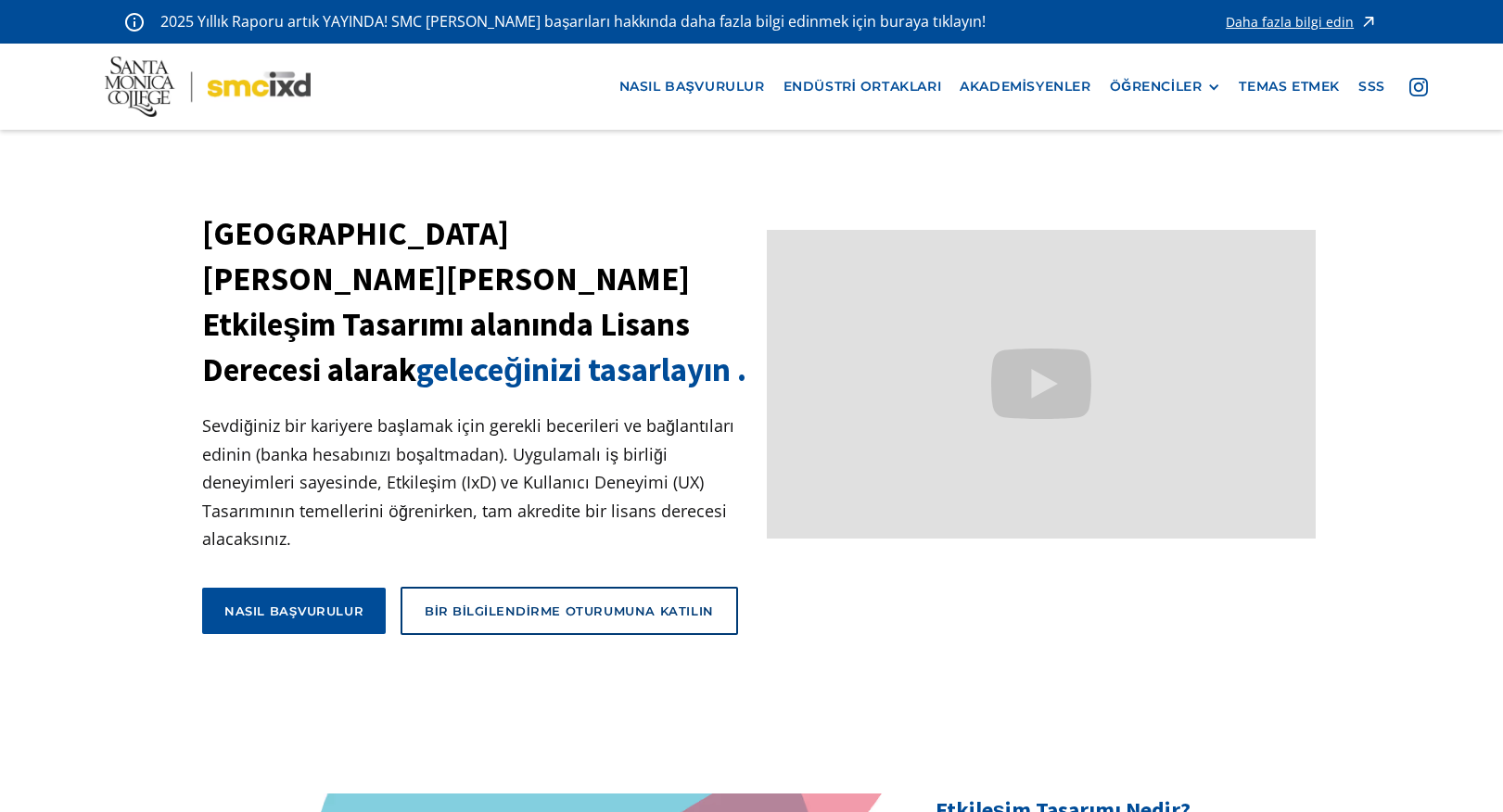
click at [1416, 302] on section "Santa Monica College'dan Etkileşim Tasarımı alanında Lisans Derecesi alarak gel…" at bounding box center [751, 453] width 1503 height 485
click at [1159, 94] on font "ÖĞRENCİLER" at bounding box center [1157, 85] width 93 height 16
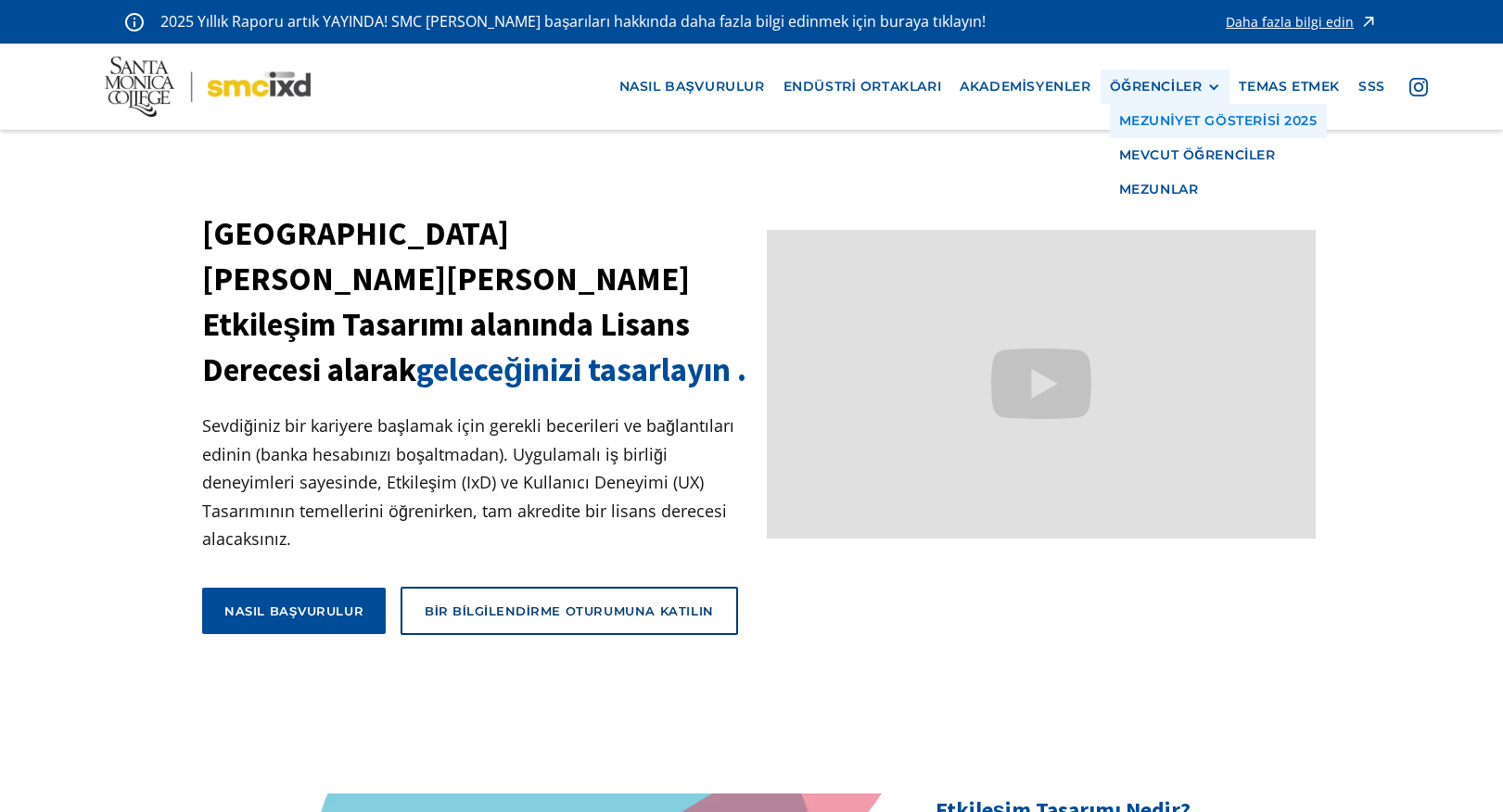
click at [1165, 109] on link "MEZUNİYET GÖSTERİSİ 2025" at bounding box center [1219, 120] width 217 height 34
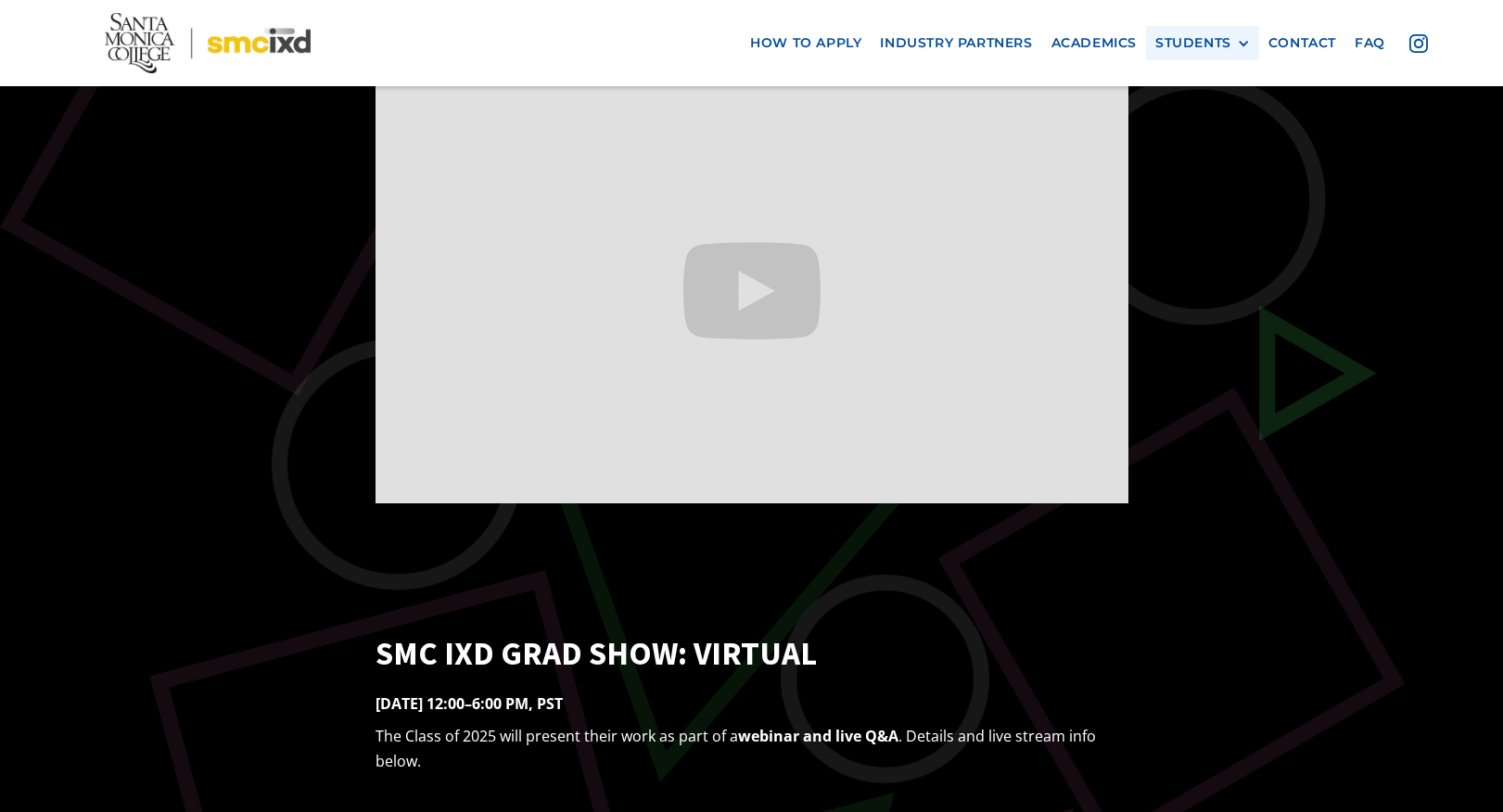
scroll to position [556, 0]
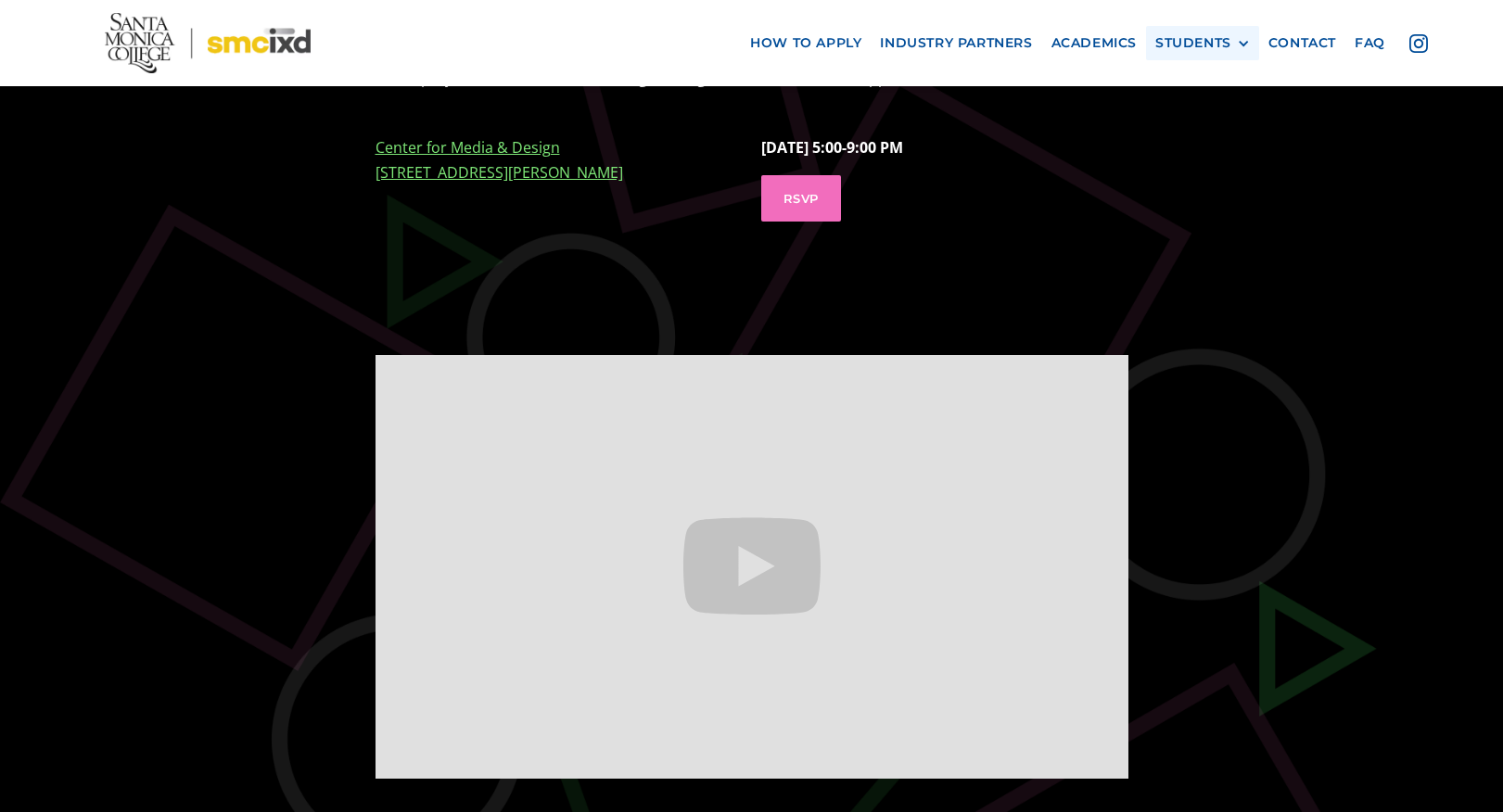
click at [1227, 37] on div "STUDENTS" at bounding box center [1194, 43] width 76 height 16
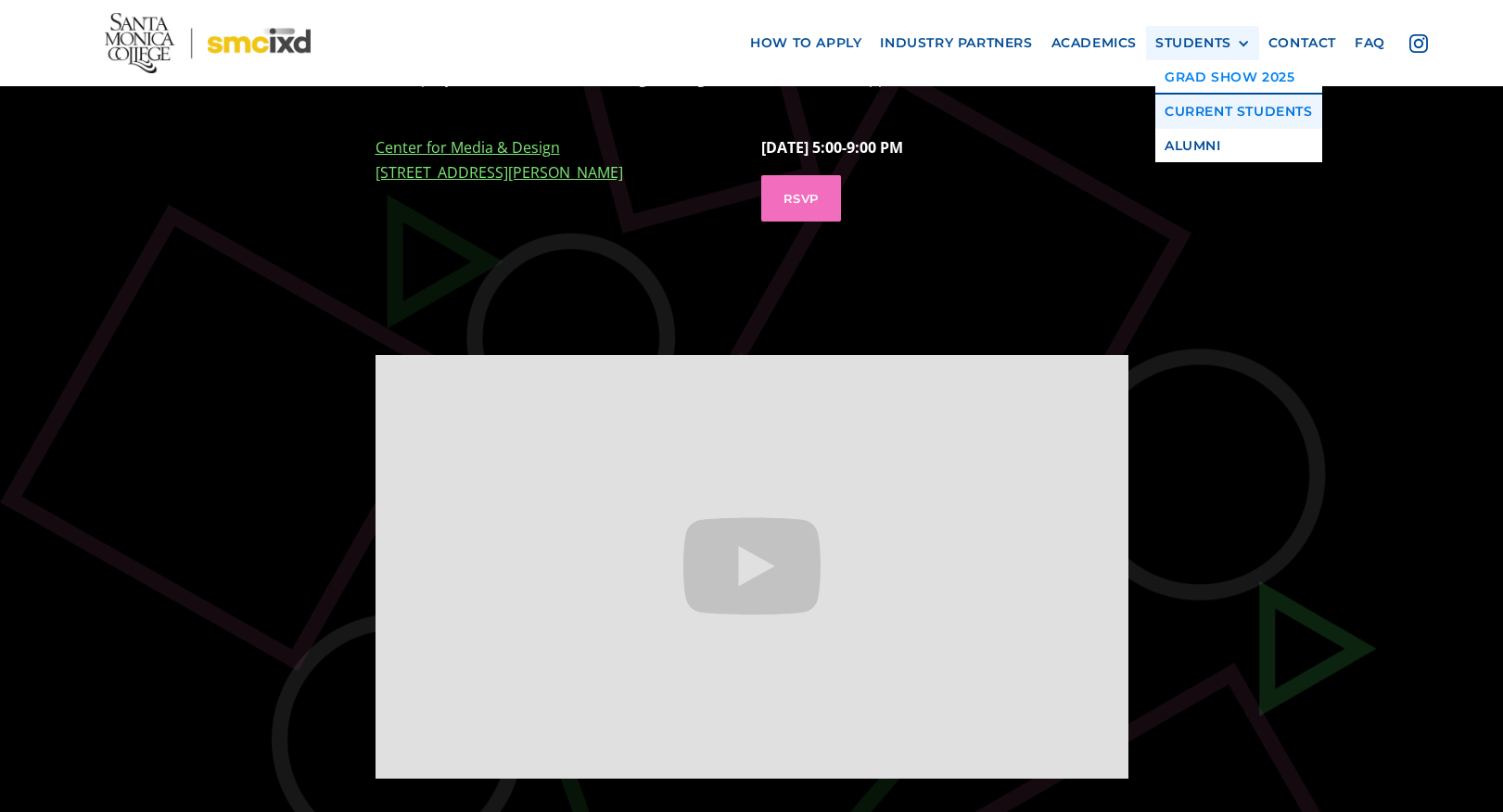
click at [1203, 107] on link "Current Students" at bounding box center [1239, 111] width 167 height 34
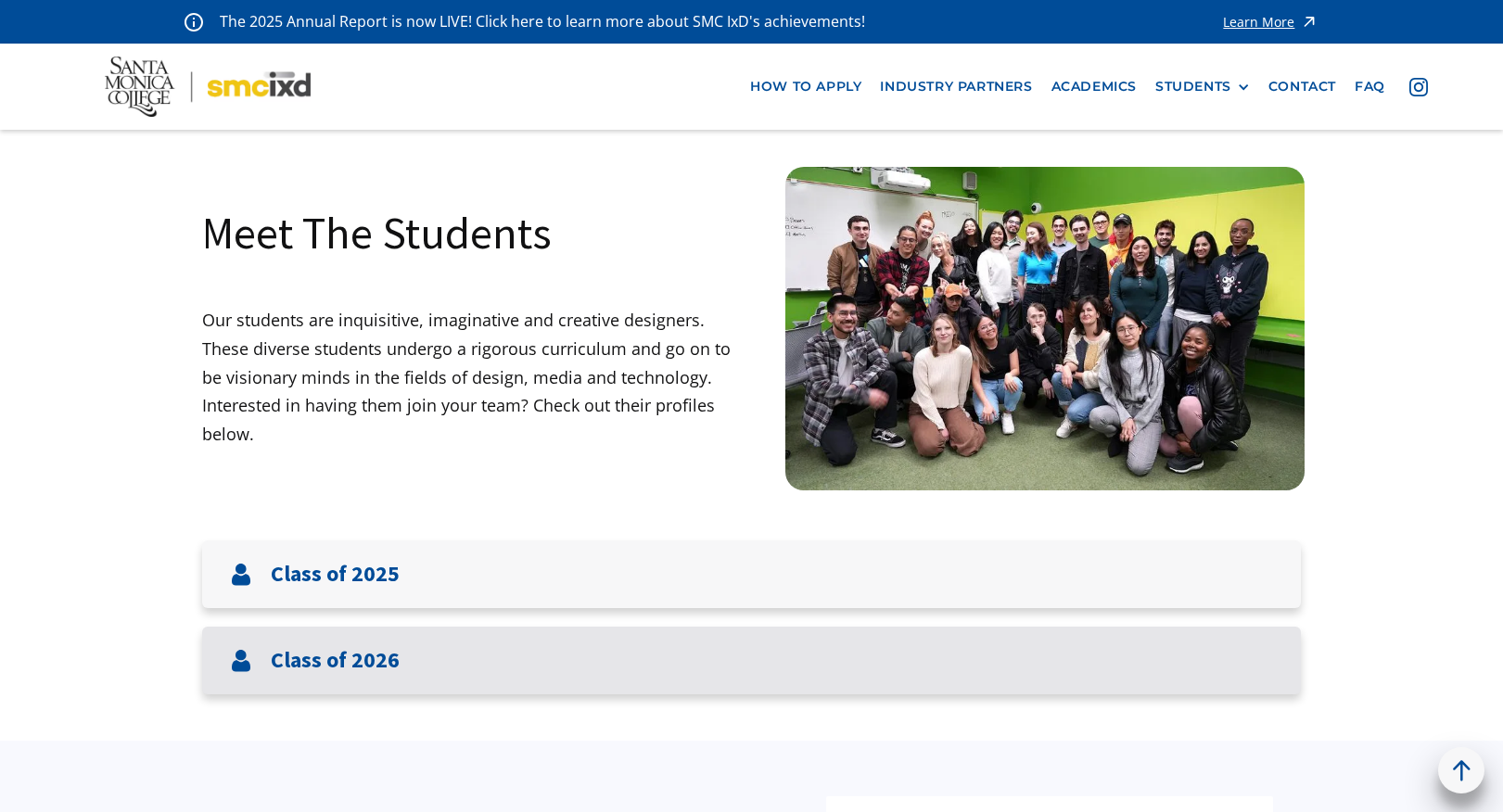
click at [310, 664] on h3 "Class of 2026" at bounding box center [334, 661] width 129 height 27
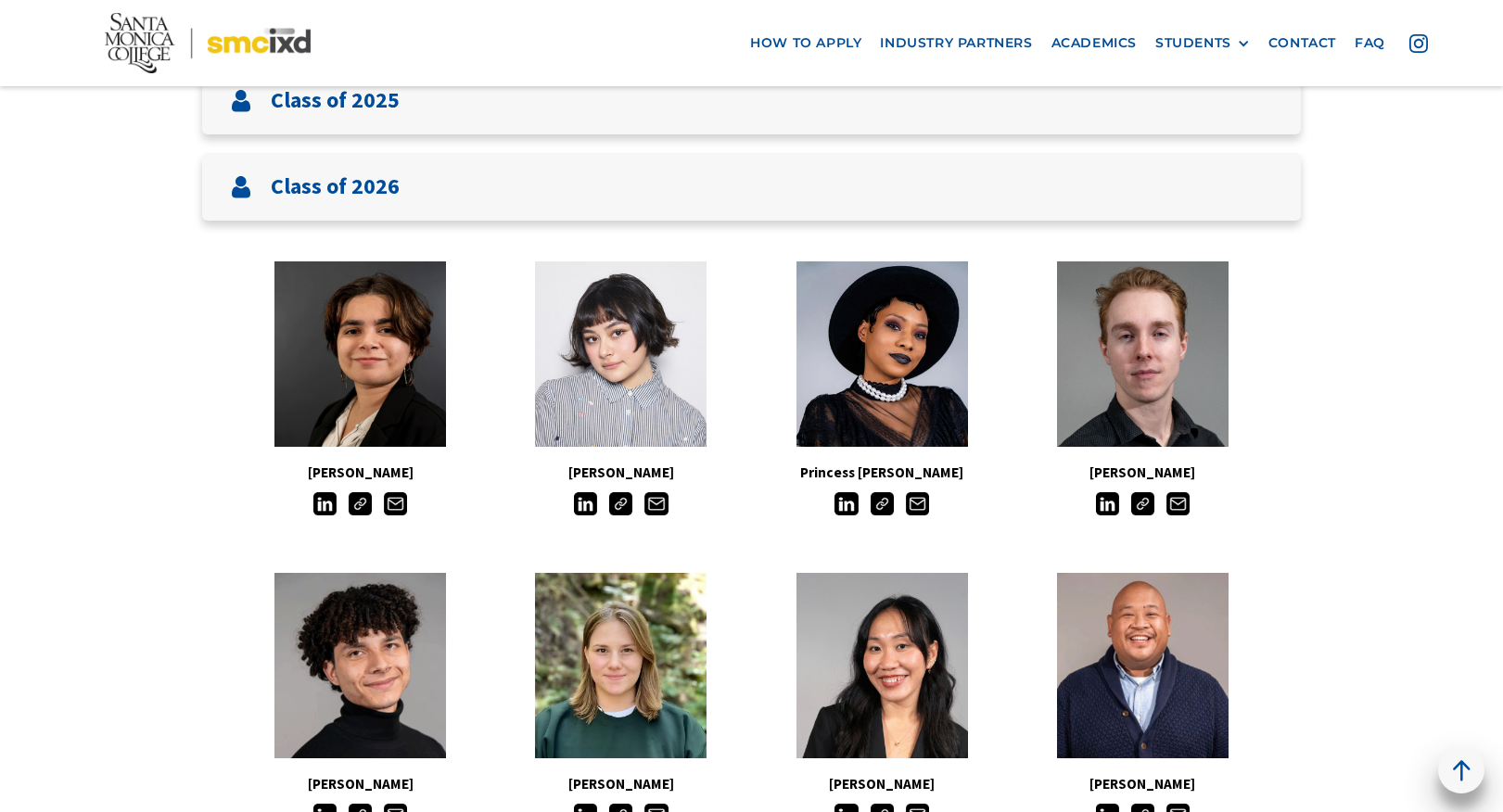
scroll to position [464, 0]
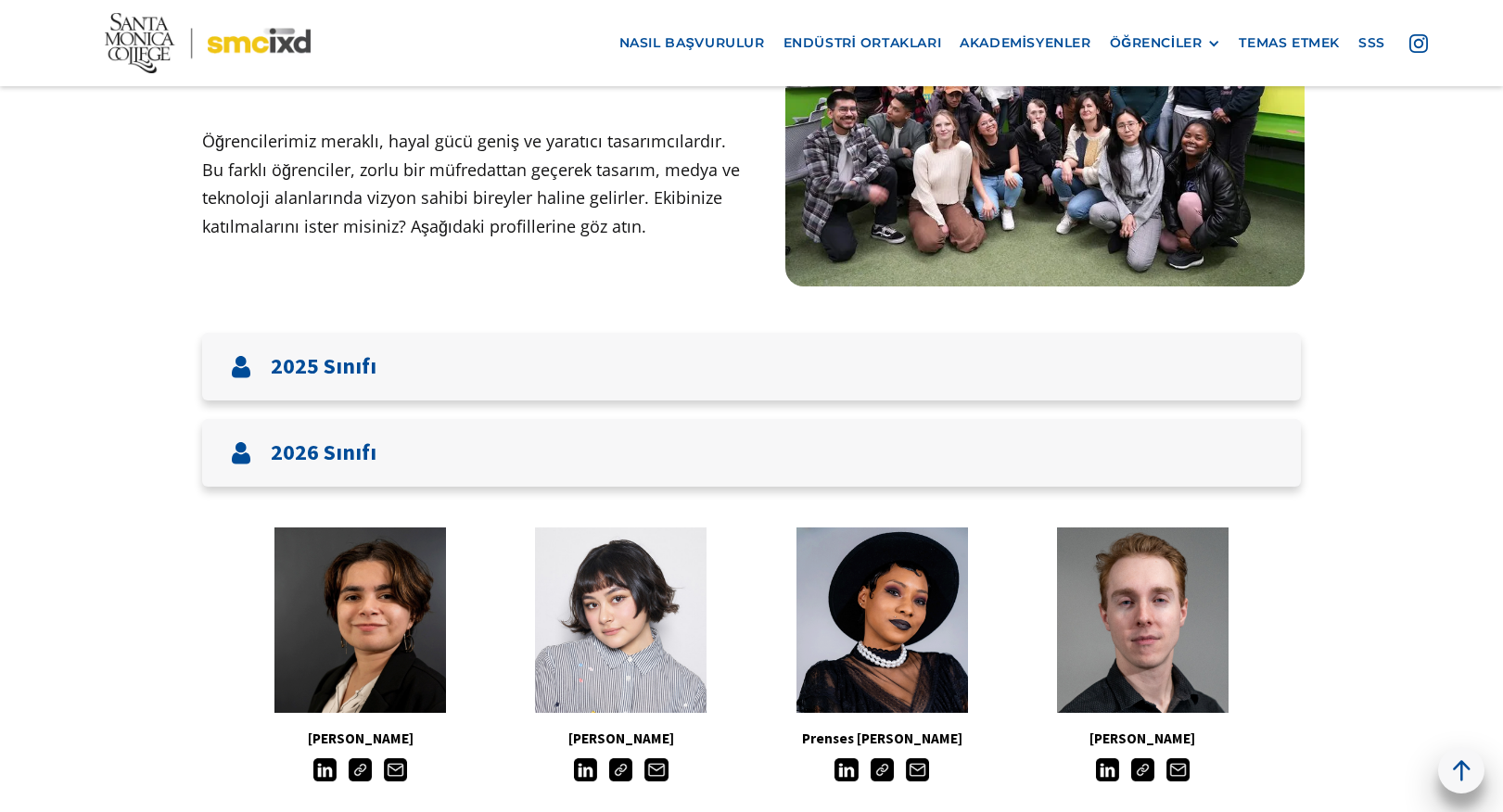
scroll to position [185, 0]
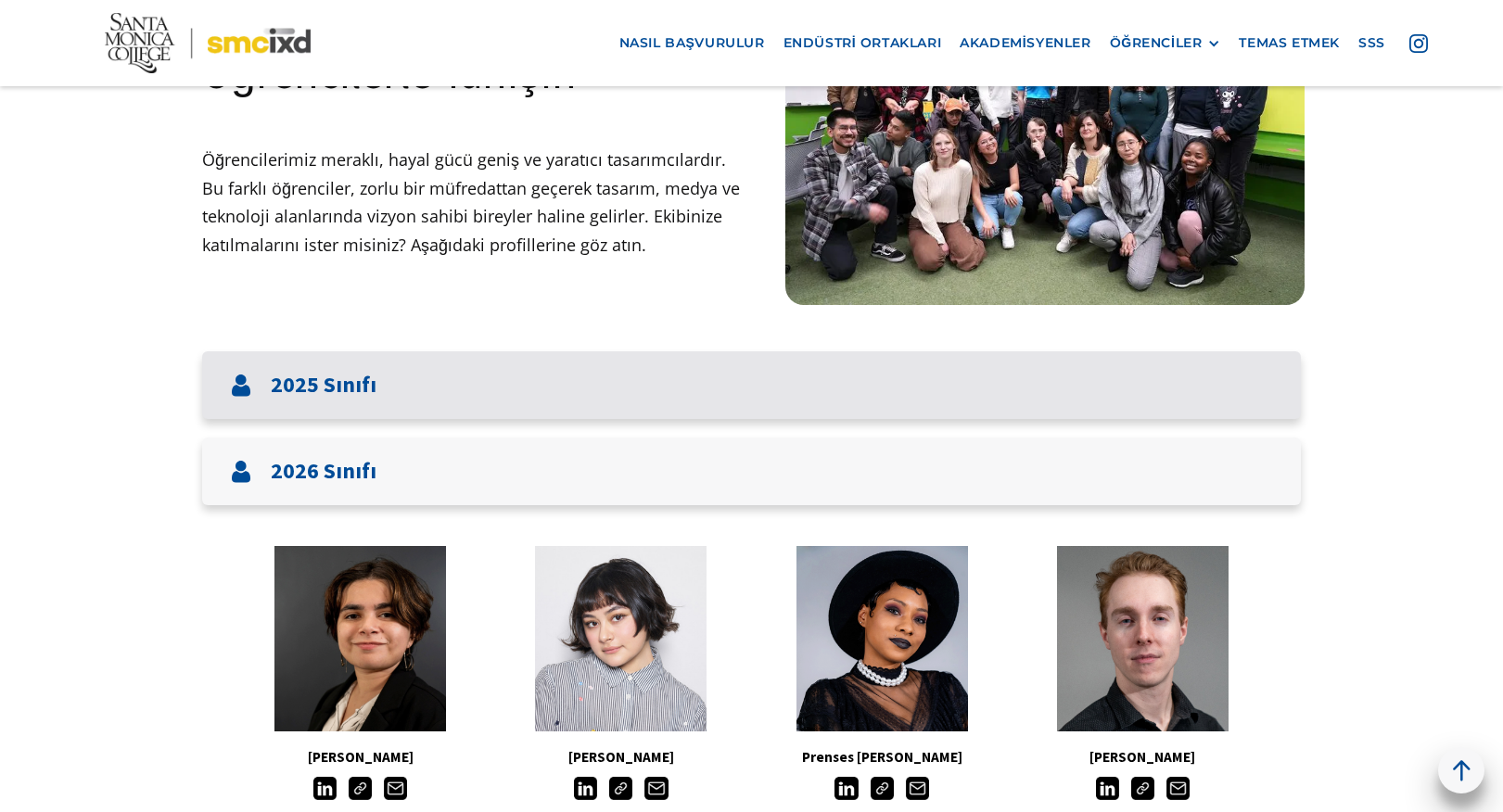
click at [269, 371] on div "2025 Sınıfı" at bounding box center [302, 386] width 146 height 31
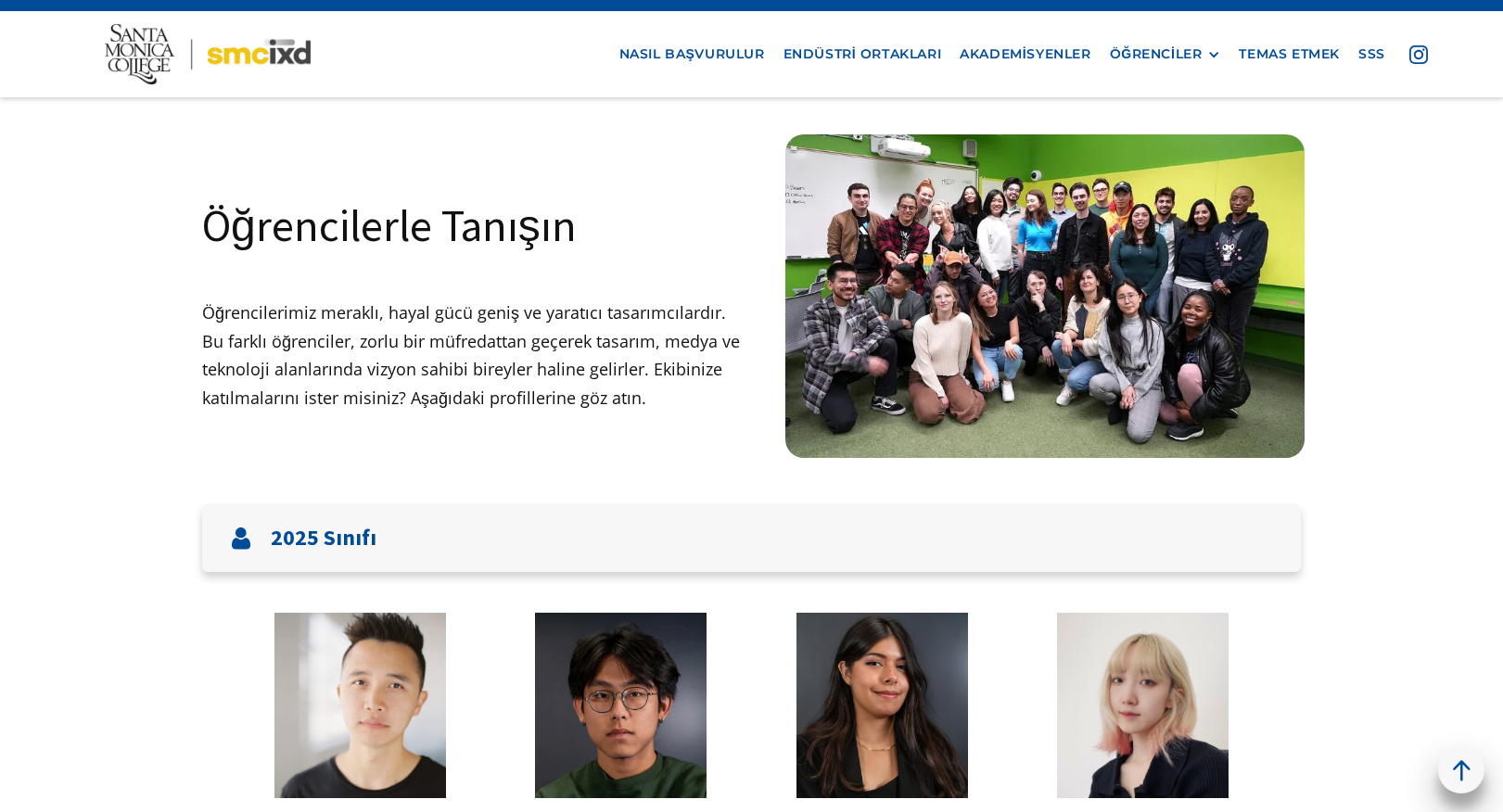
scroll to position [0, 0]
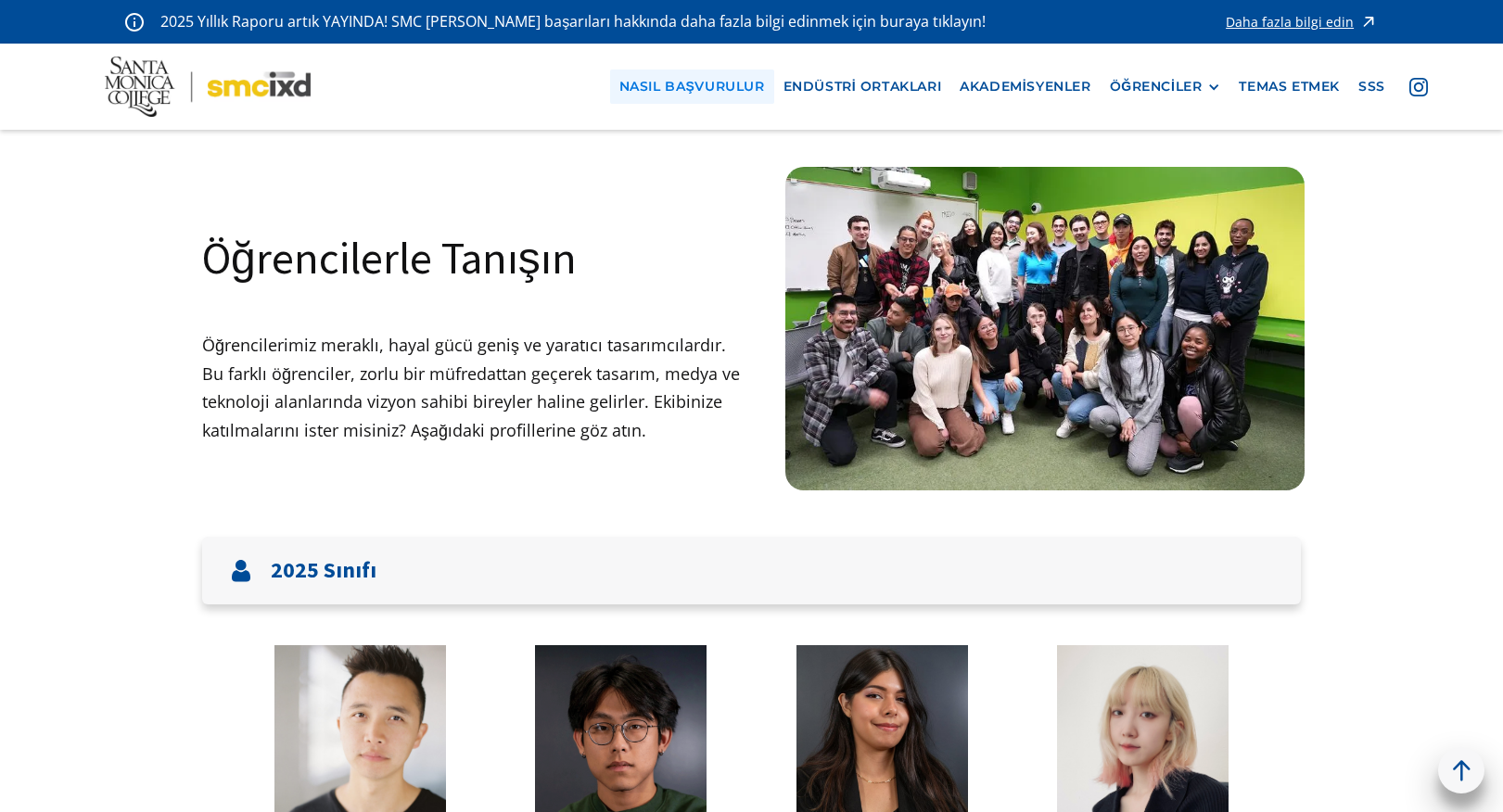
click at [713, 94] on font "nasıl başvurulur" at bounding box center [692, 85] width 145 height 16
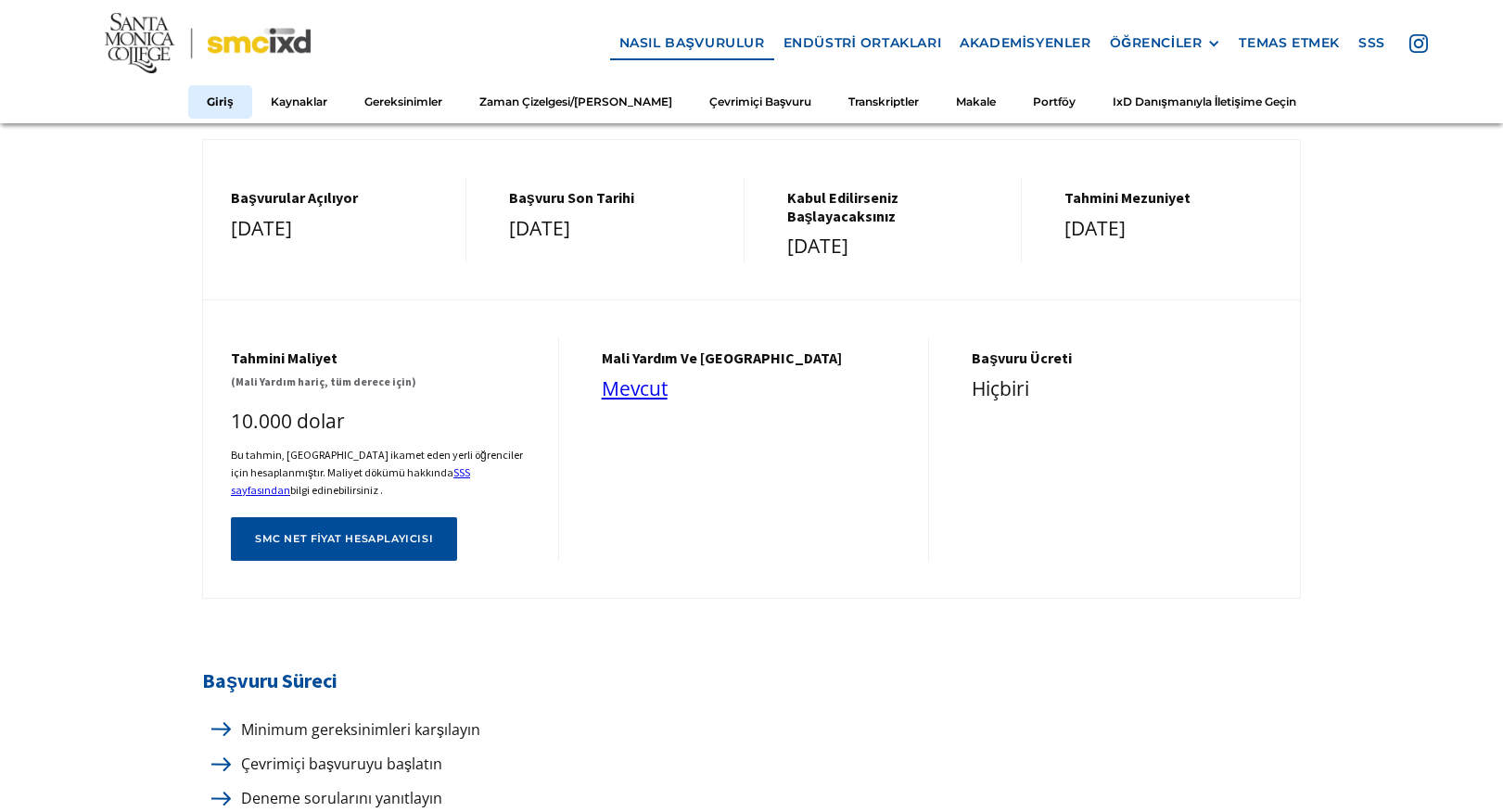
scroll to position [649, 0]
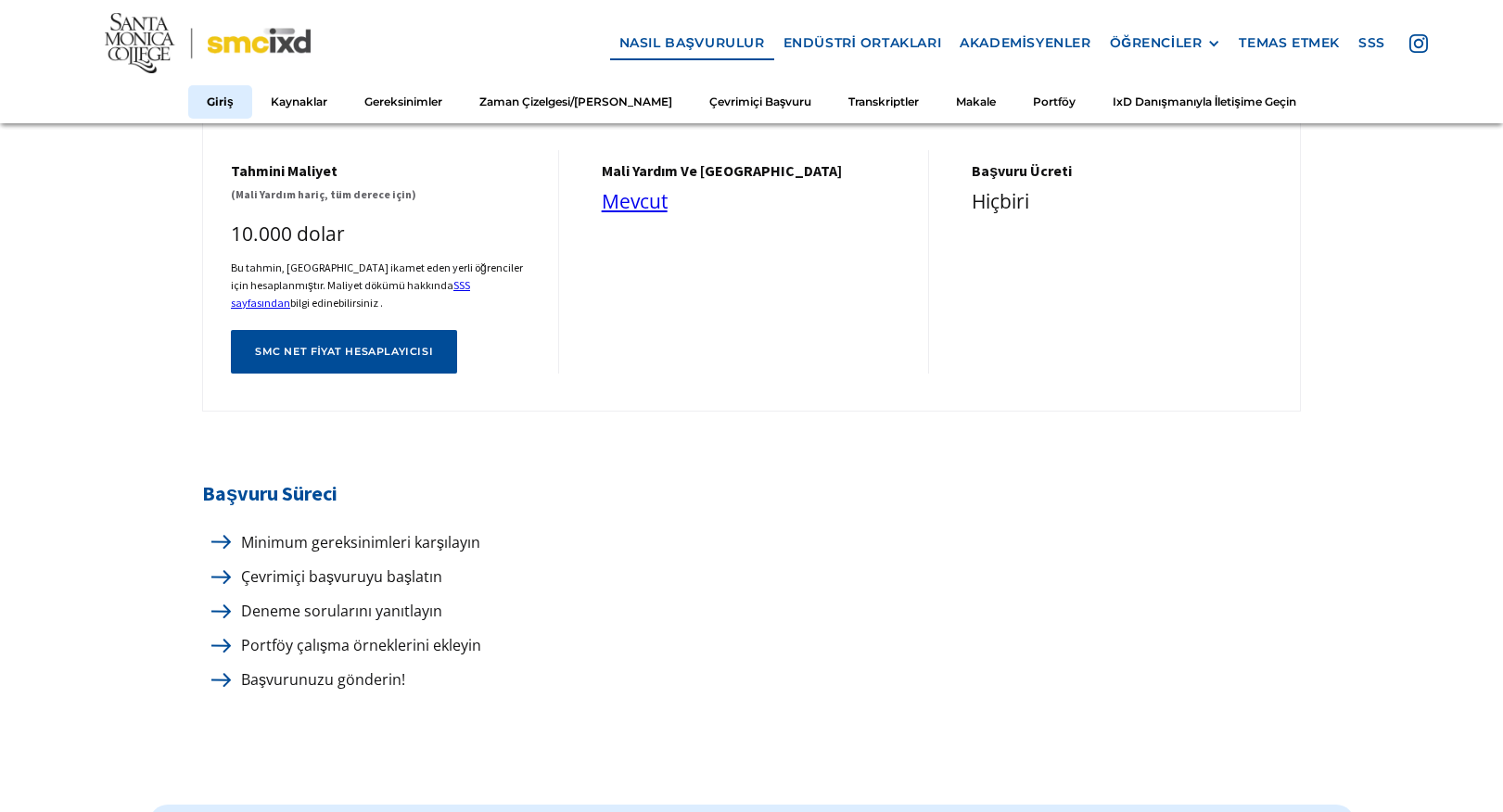
scroll to position [834, 0]
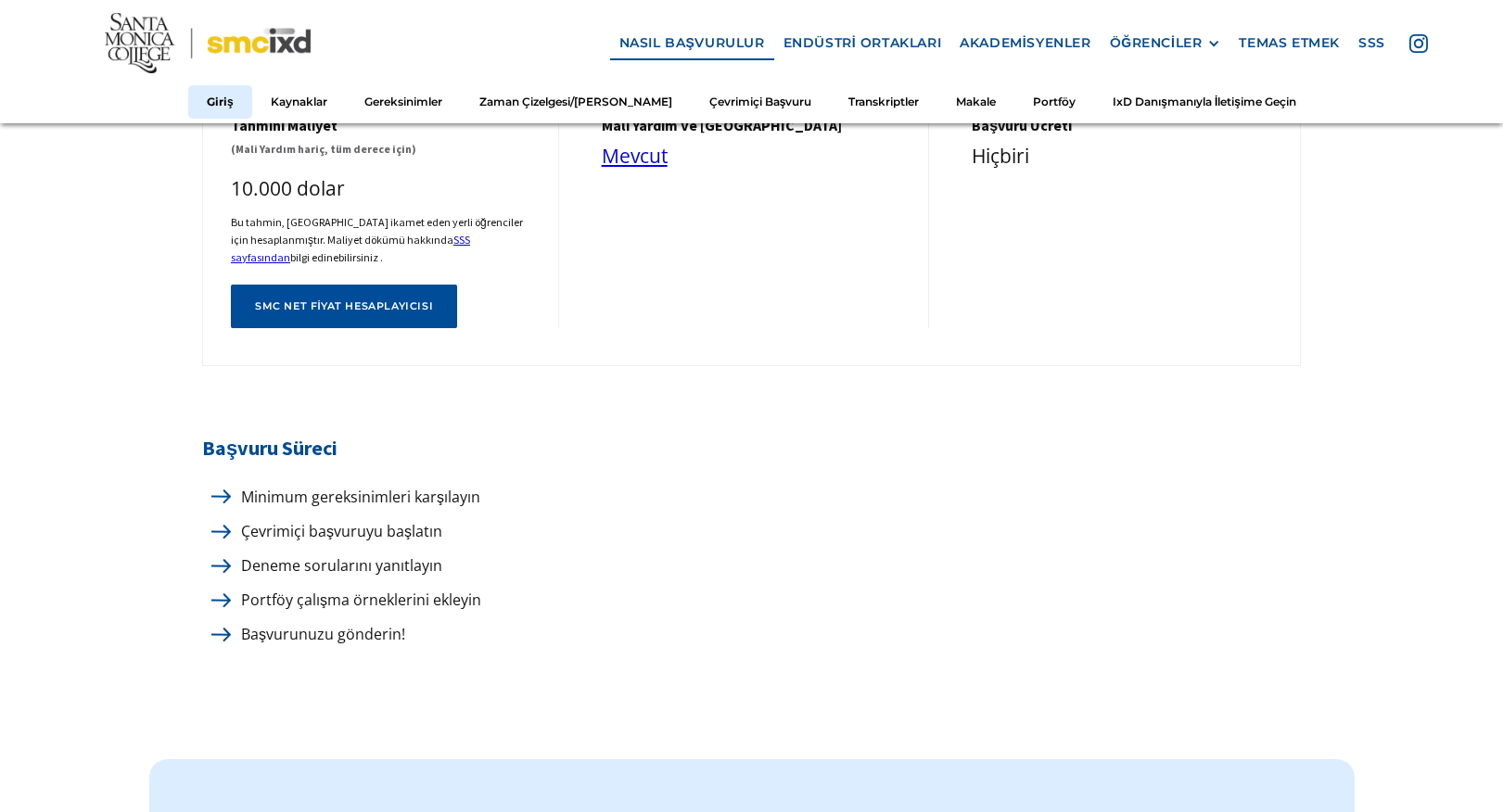
click at [345, 498] on font "Minimum gereksinimleri karşılayın" at bounding box center [360, 496] width 239 height 20
click at [284, 527] on font "Çevrimiçi başvuruyu başlatın" at bounding box center [342, 531] width 202 height 20
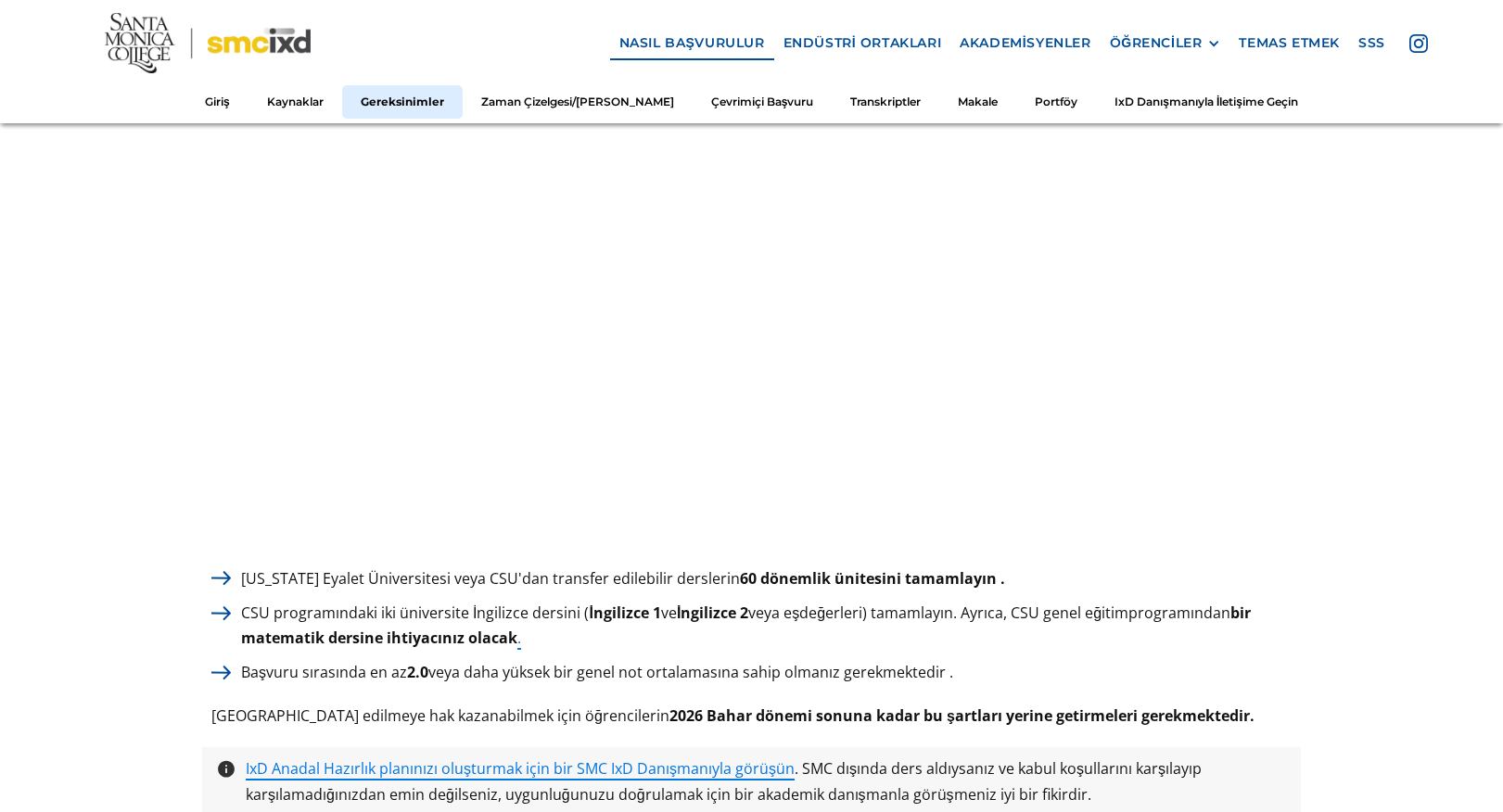
scroll to position [2411, 0]
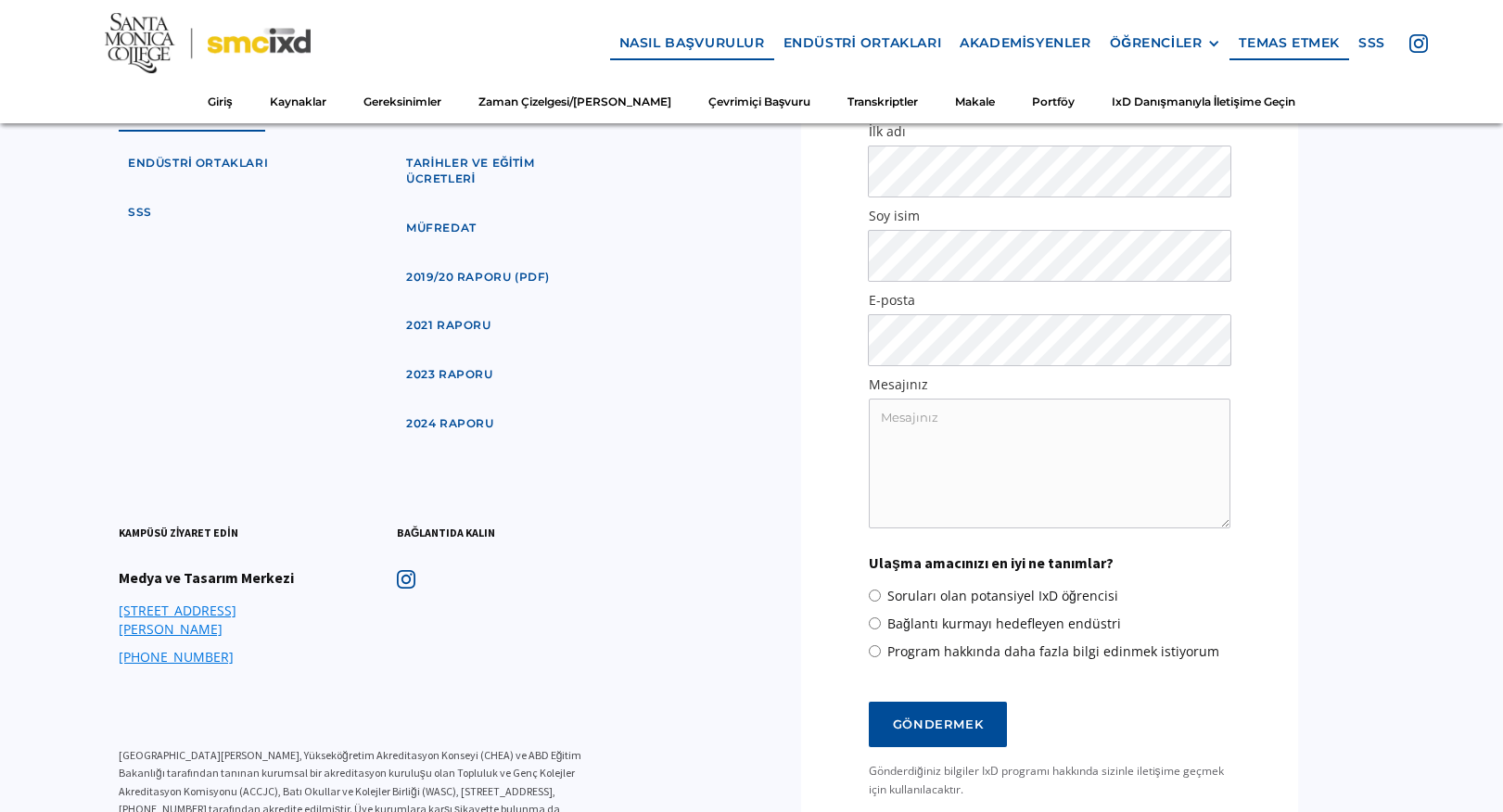
scroll to position [11247, 0]
